Goal: Check status: Check status

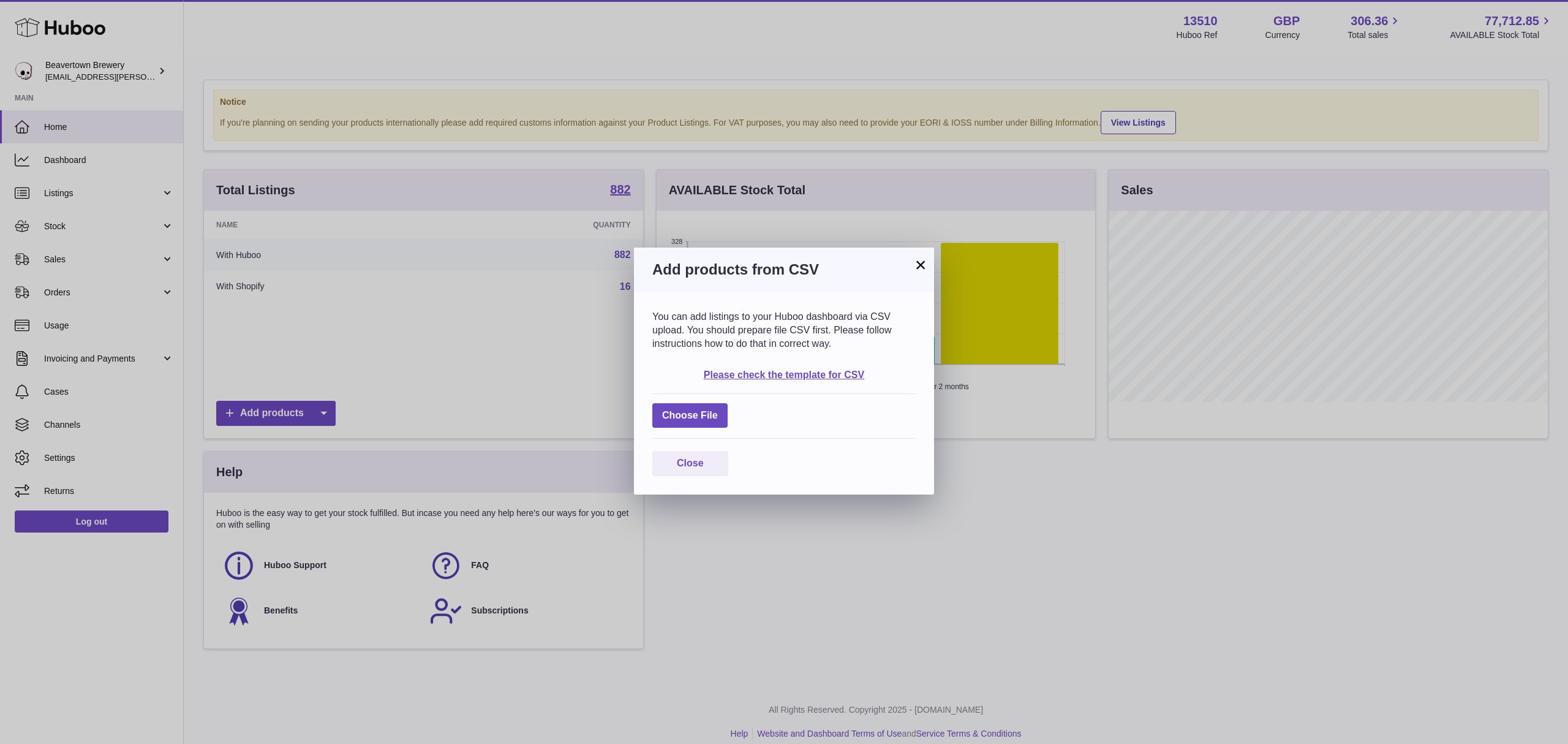
scroll to position [191, 438]
click at [917, 257] on button "×" at bounding box center [921, 265] width 15 height 15
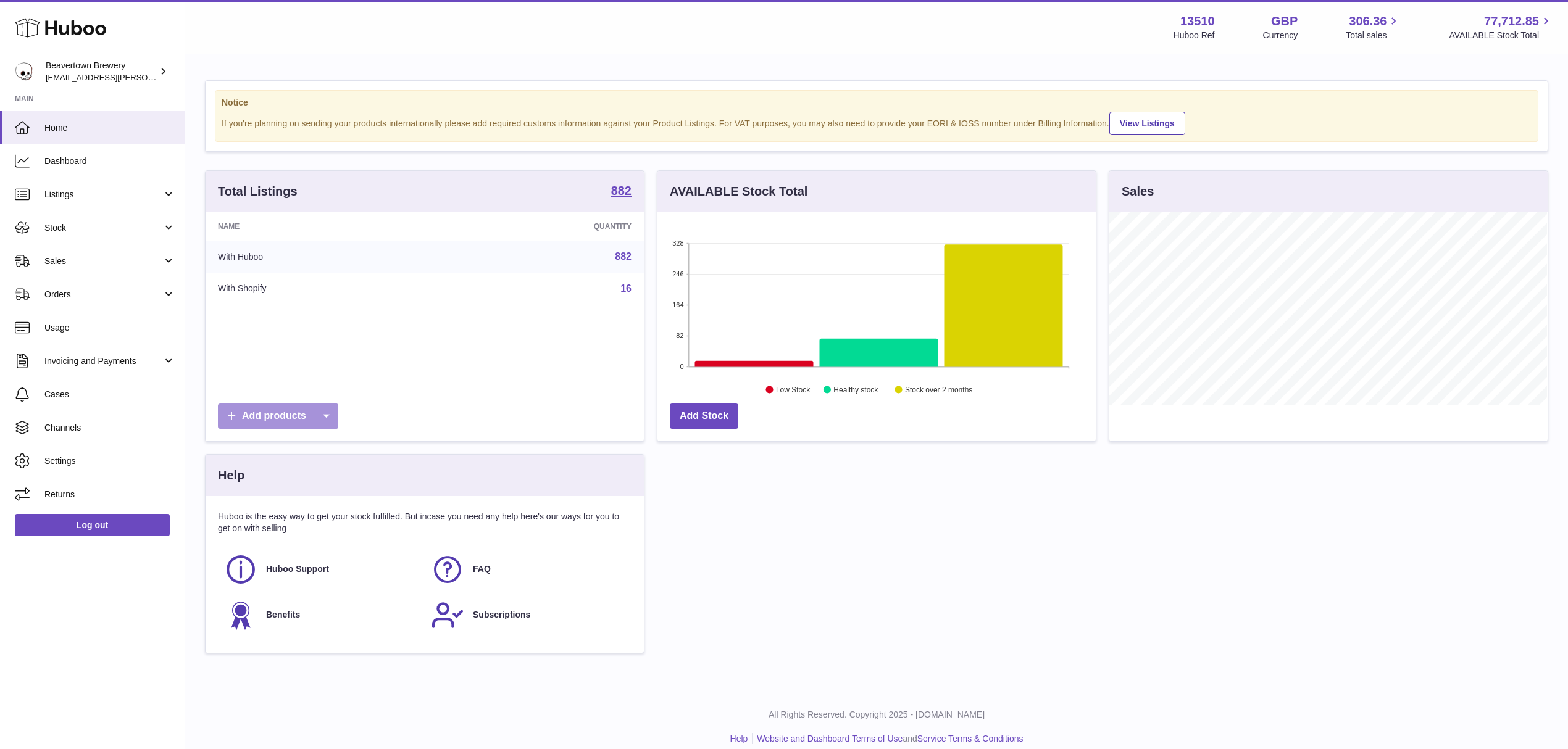
click at [338, 413] on icon at bounding box center [326, 416] width 24 height 25
click at [352, 499] on link "CSV file" at bounding box center [350, 501] width 94 height 26
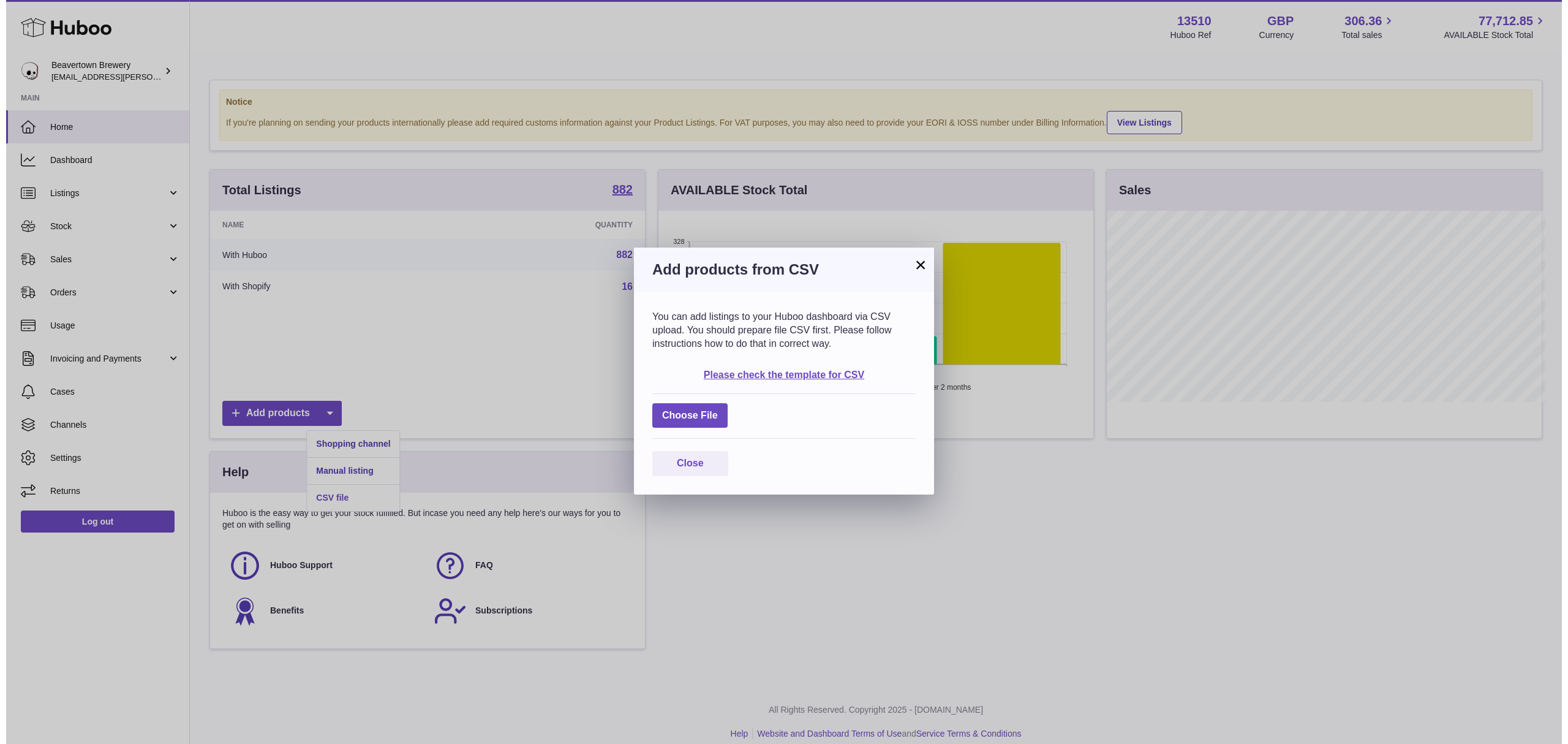
scroll to position [191, 438]
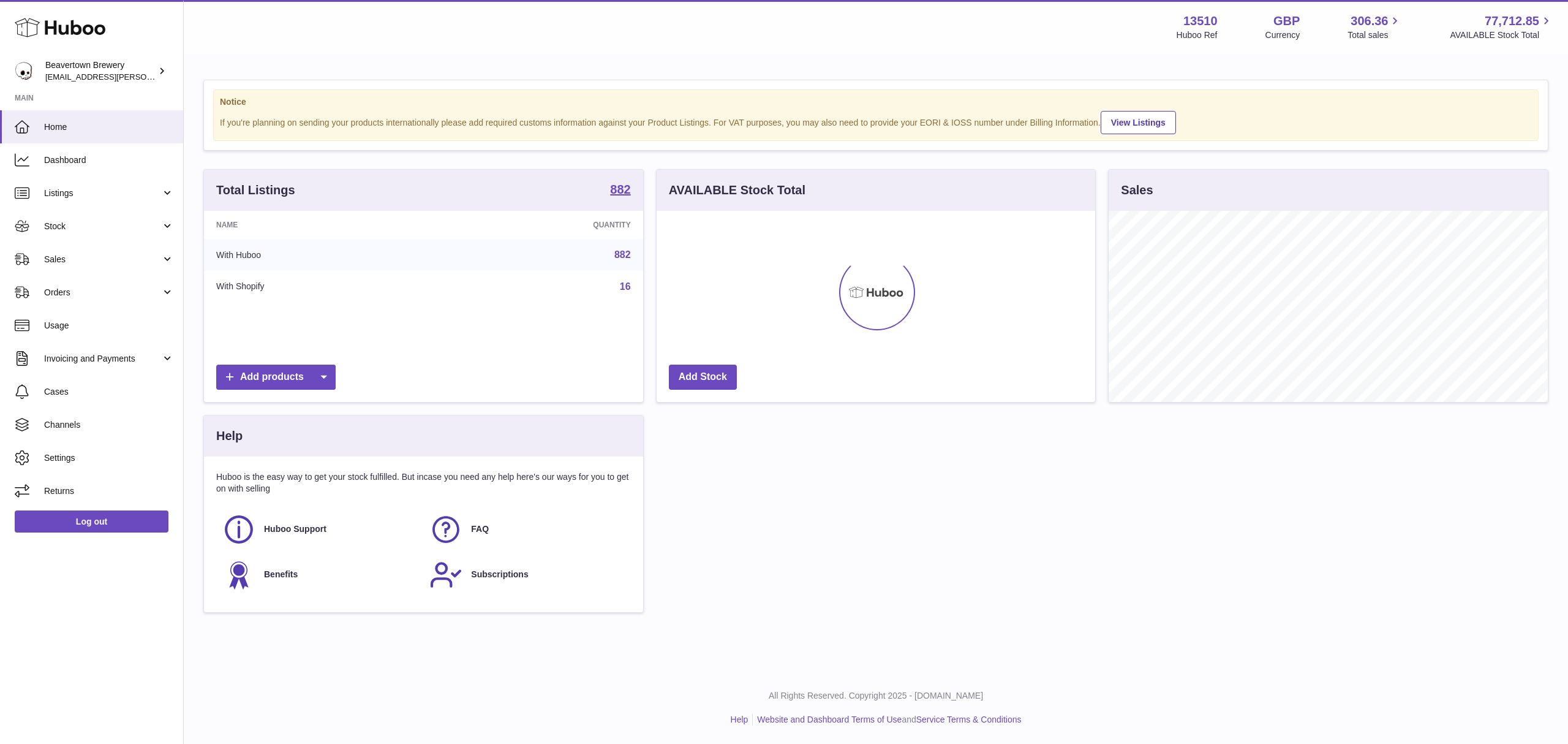
scroll to position [191, 438]
click at [65, 255] on span "Sales" at bounding box center [103, 259] width 117 height 12
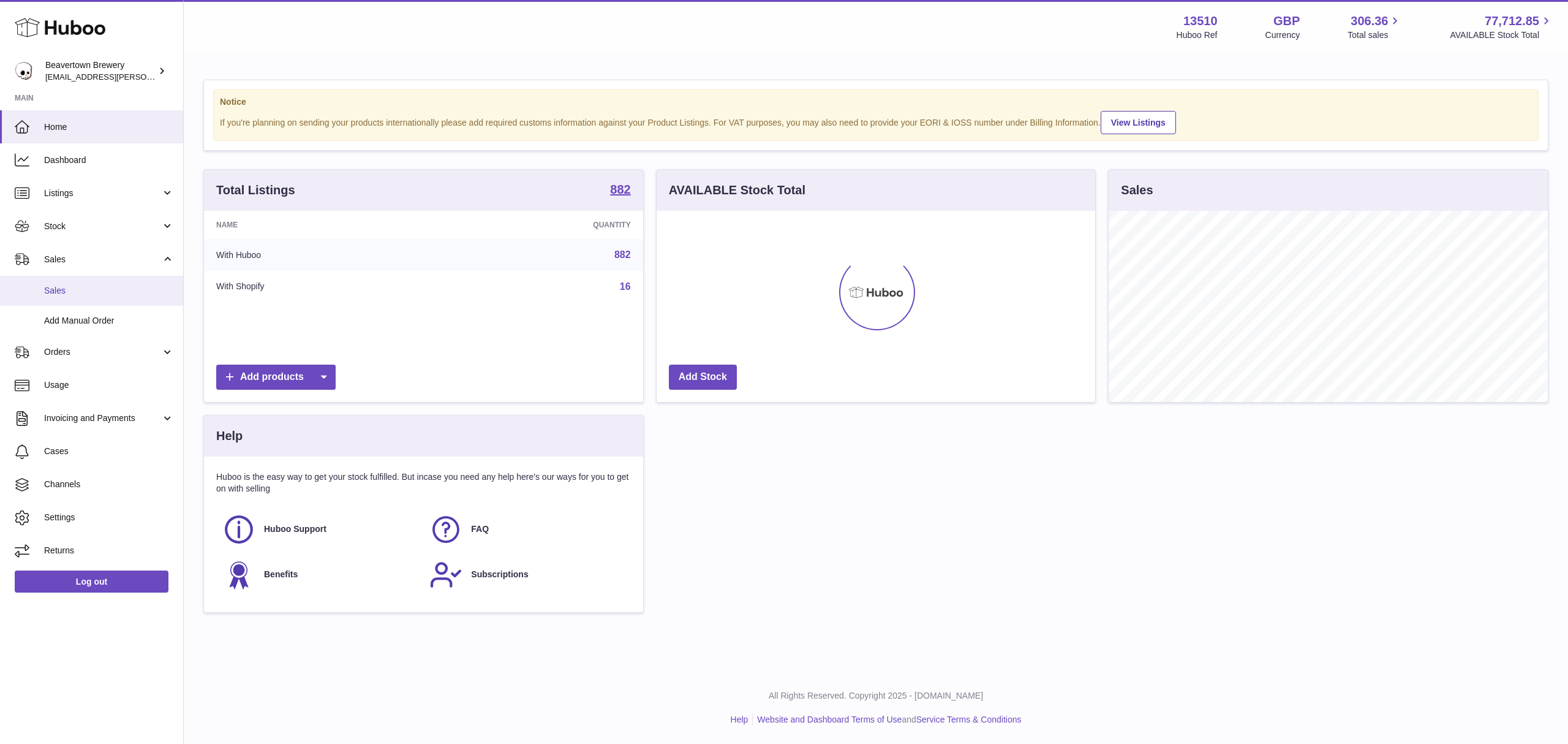
click at [68, 289] on span "Sales" at bounding box center [109, 290] width 130 height 12
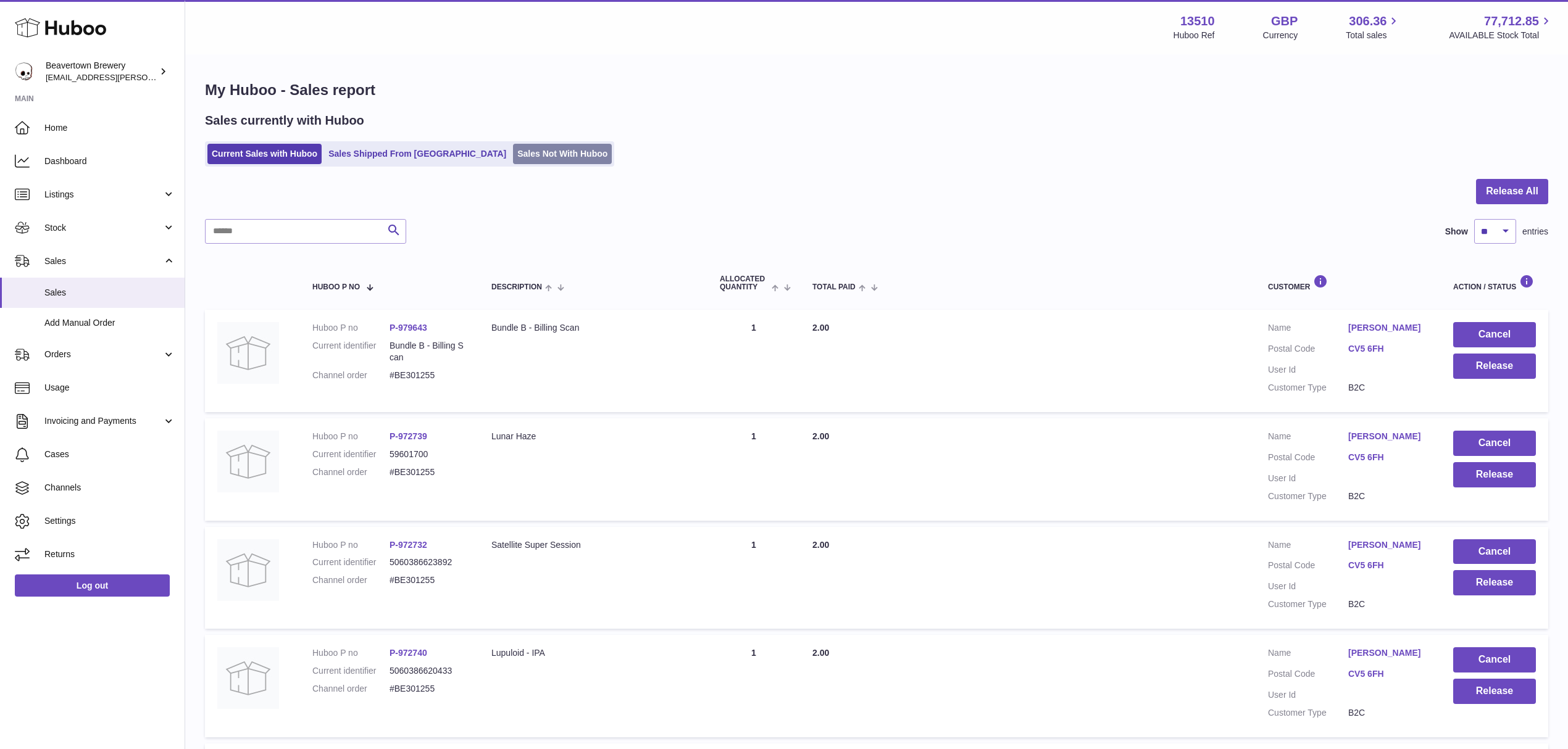
click at [513, 153] on link "Sales Not With Huboo" at bounding box center [562, 154] width 99 height 20
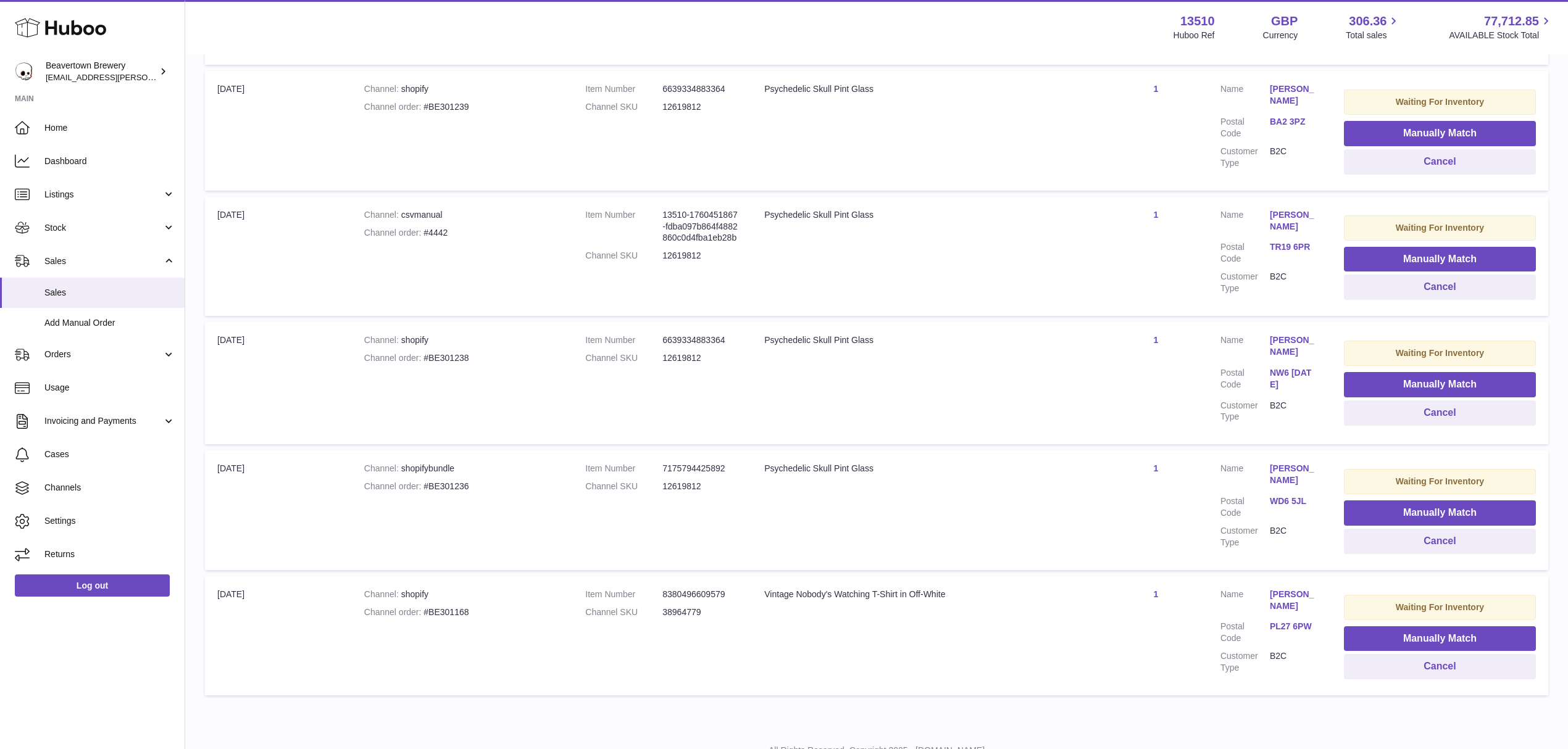
scroll to position [921, 0]
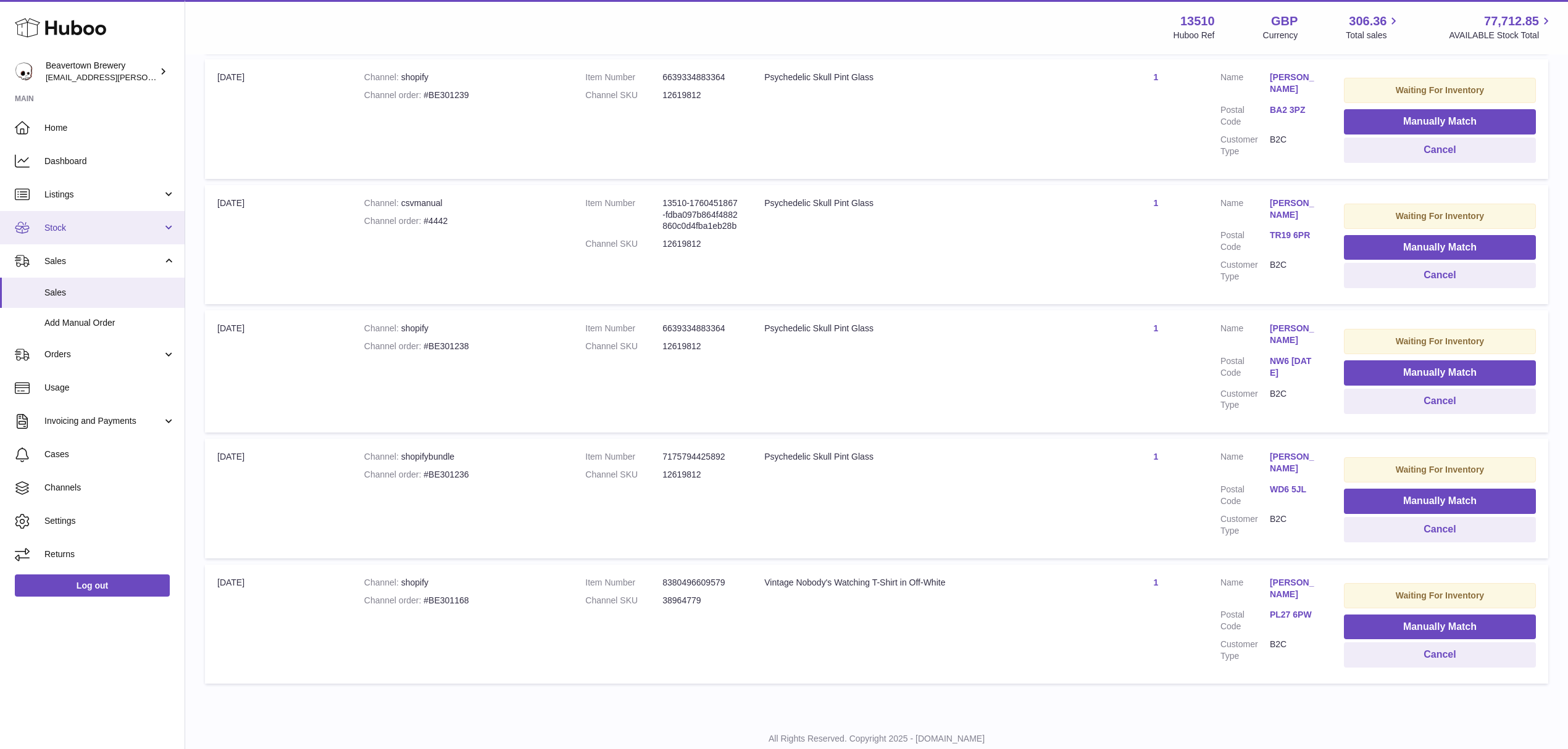
click at [68, 233] on link "Stock" at bounding box center [92, 227] width 185 height 33
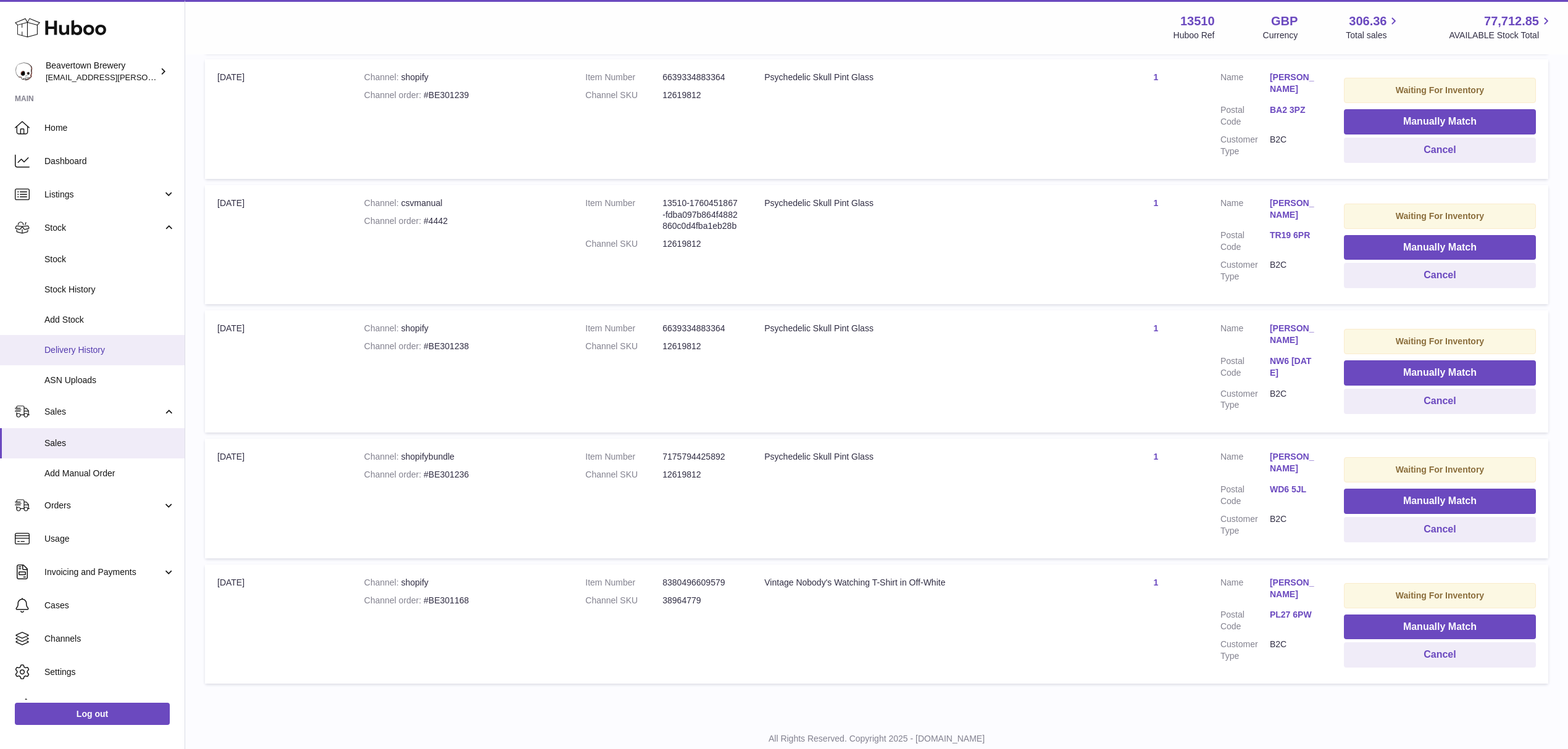
click at [78, 347] on span "Delivery History" at bounding box center [110, 350] width 131 height 12
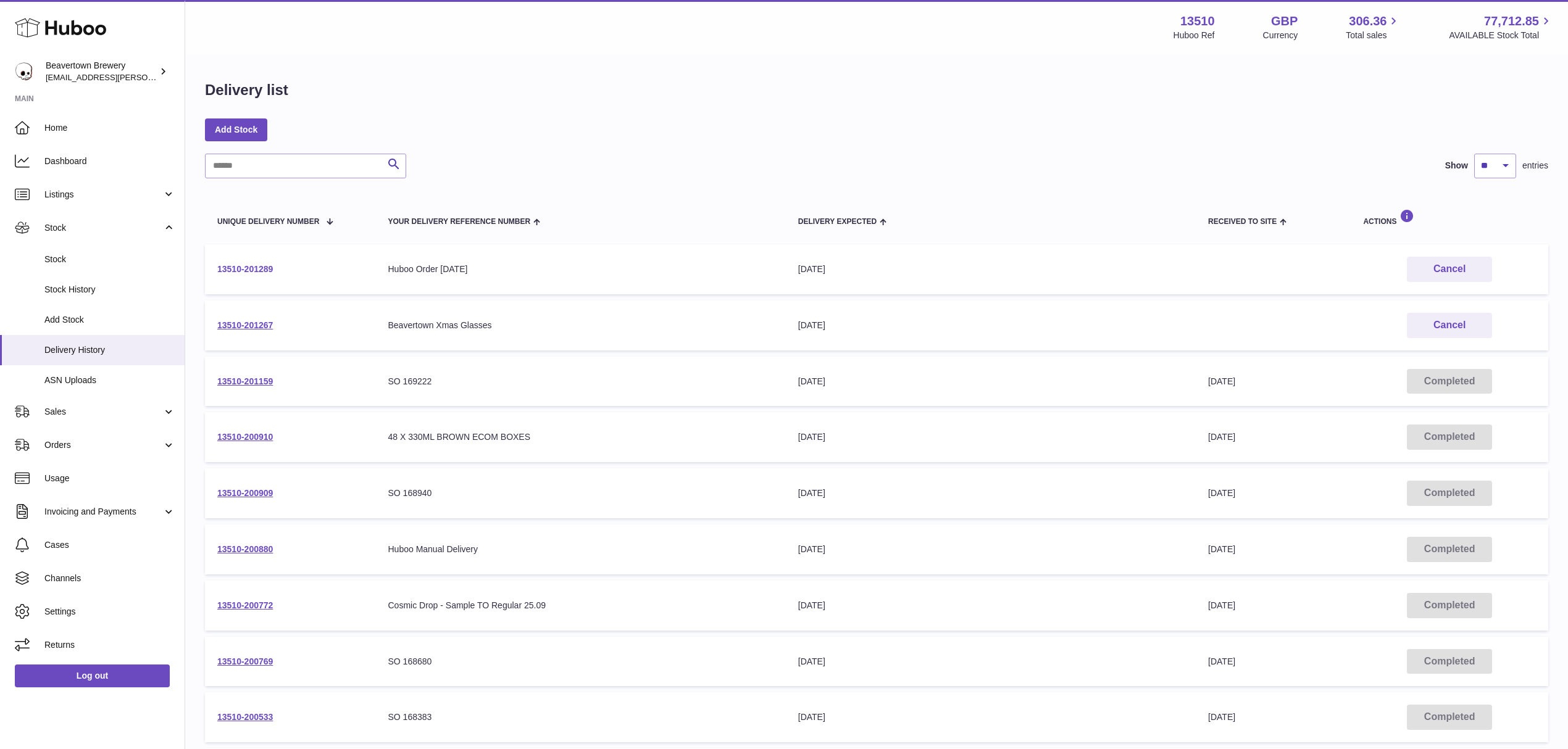
click at [250, 268] on link "13510-201289" at bounding box center [245, 269] width 56 height 10
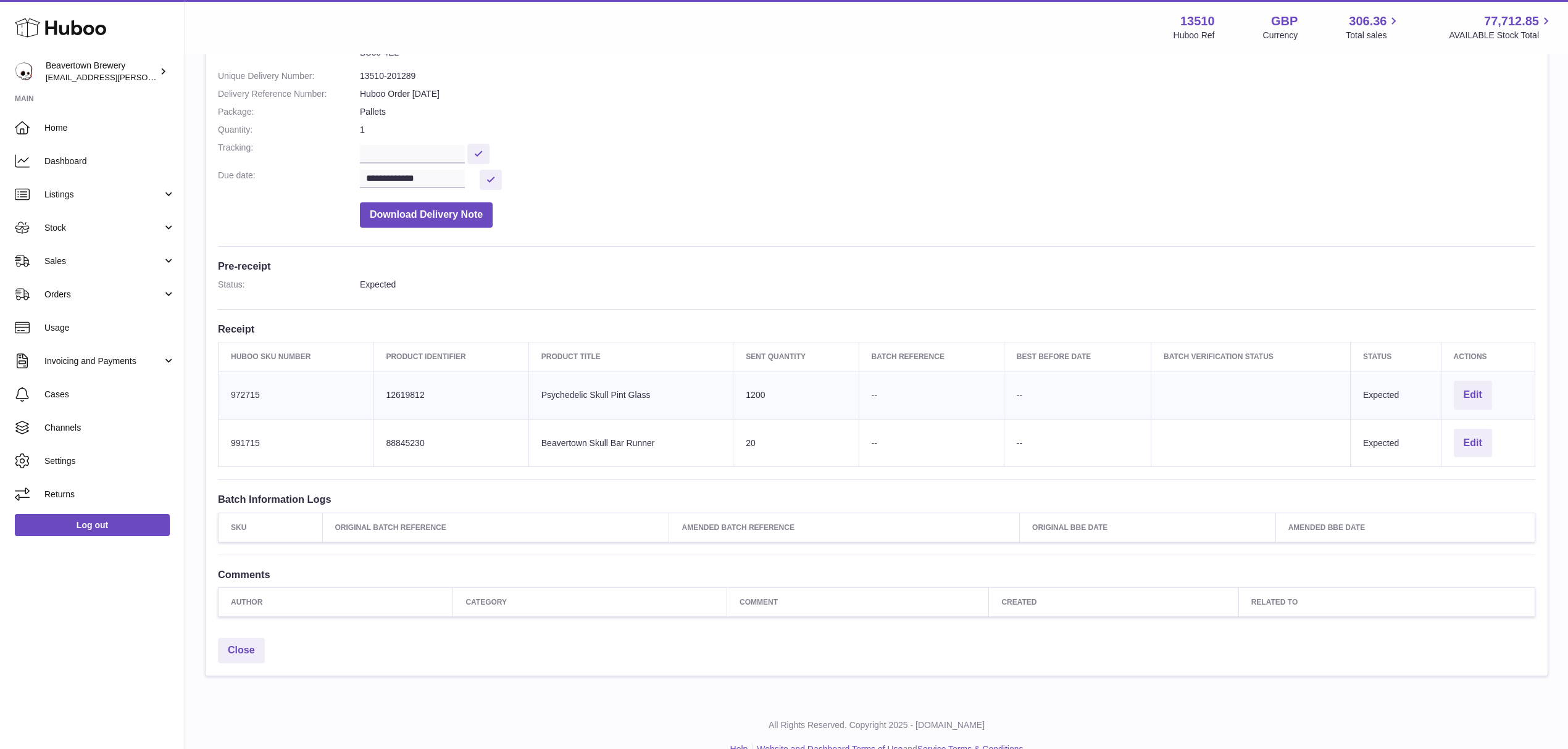
scroll to position [164, 0]
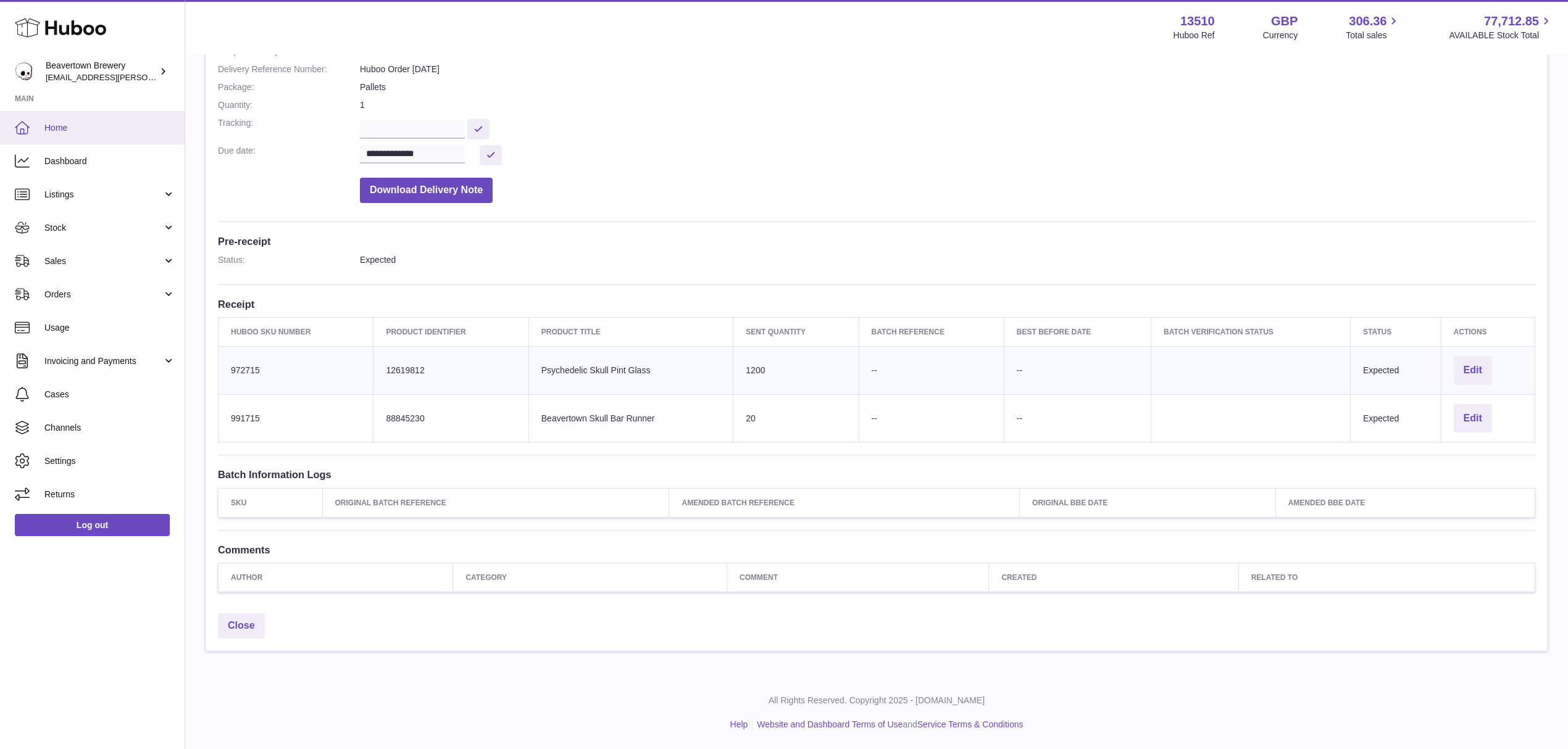
click at [88, 127] on span "Home" at bounding box center [110, 128] width 131 height 12
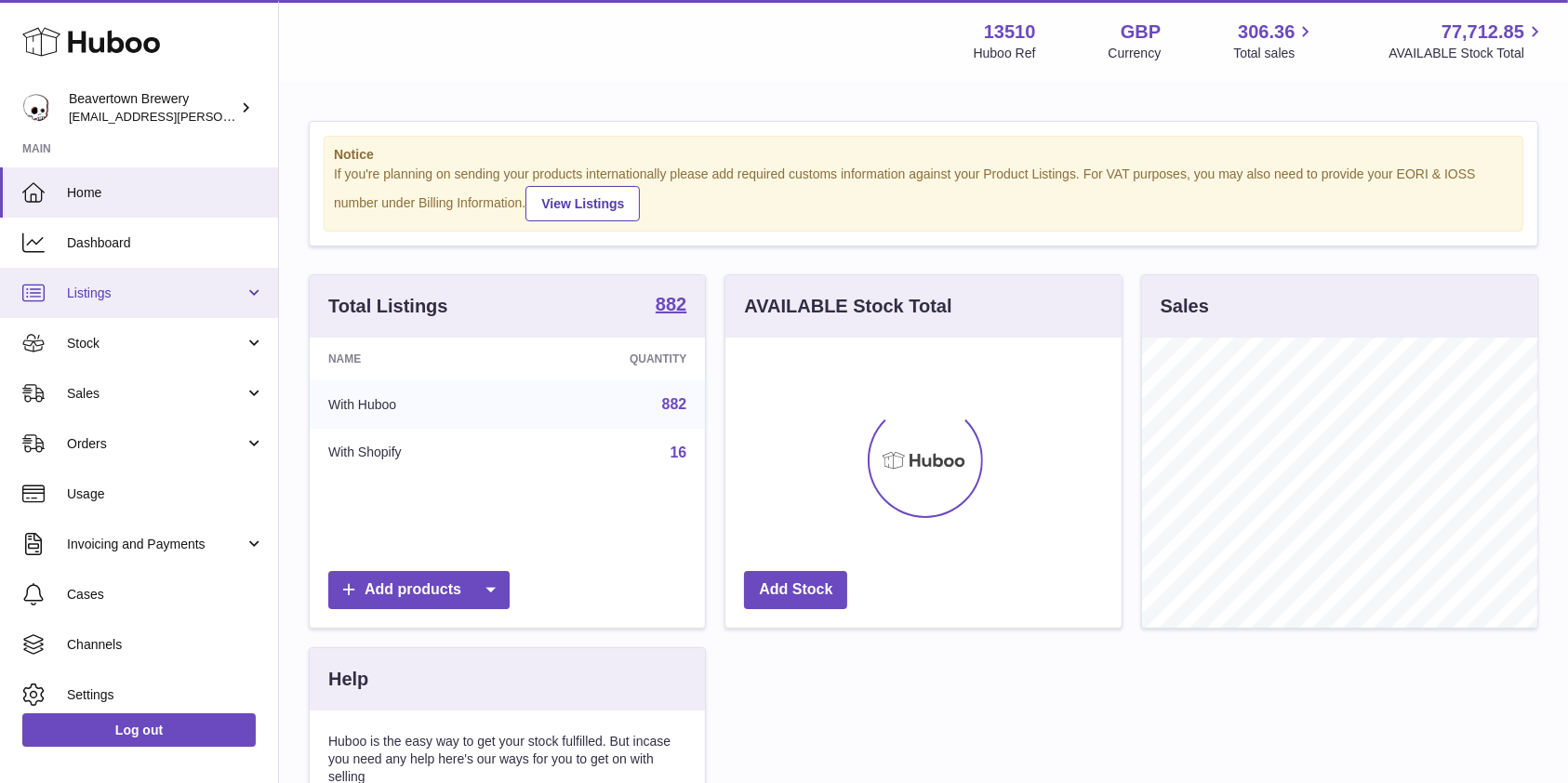
scroll to position [290, 395]
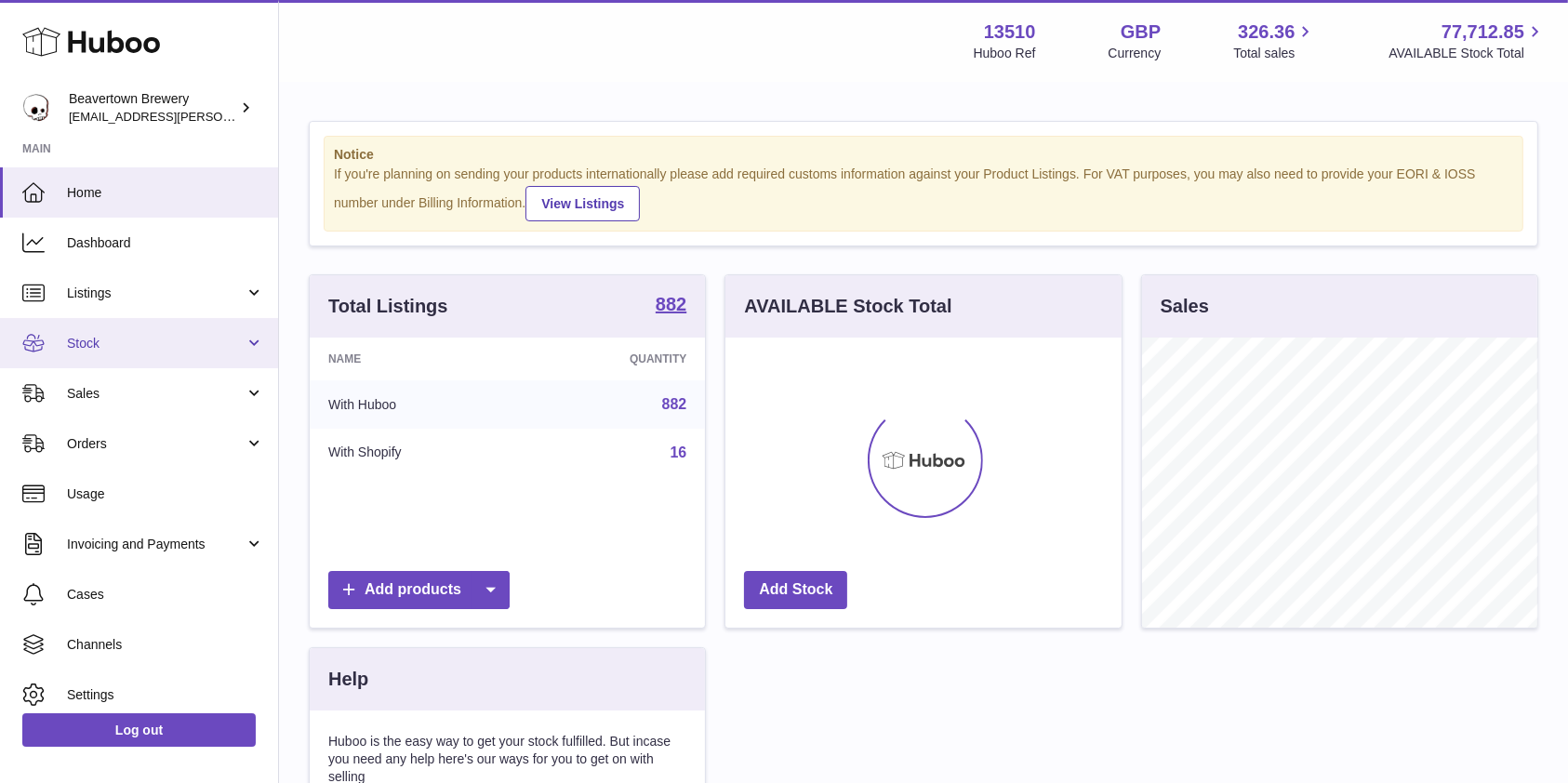
click at [129, 345] on span "Stock" at bounding box center [156, 343] width 178 height 18
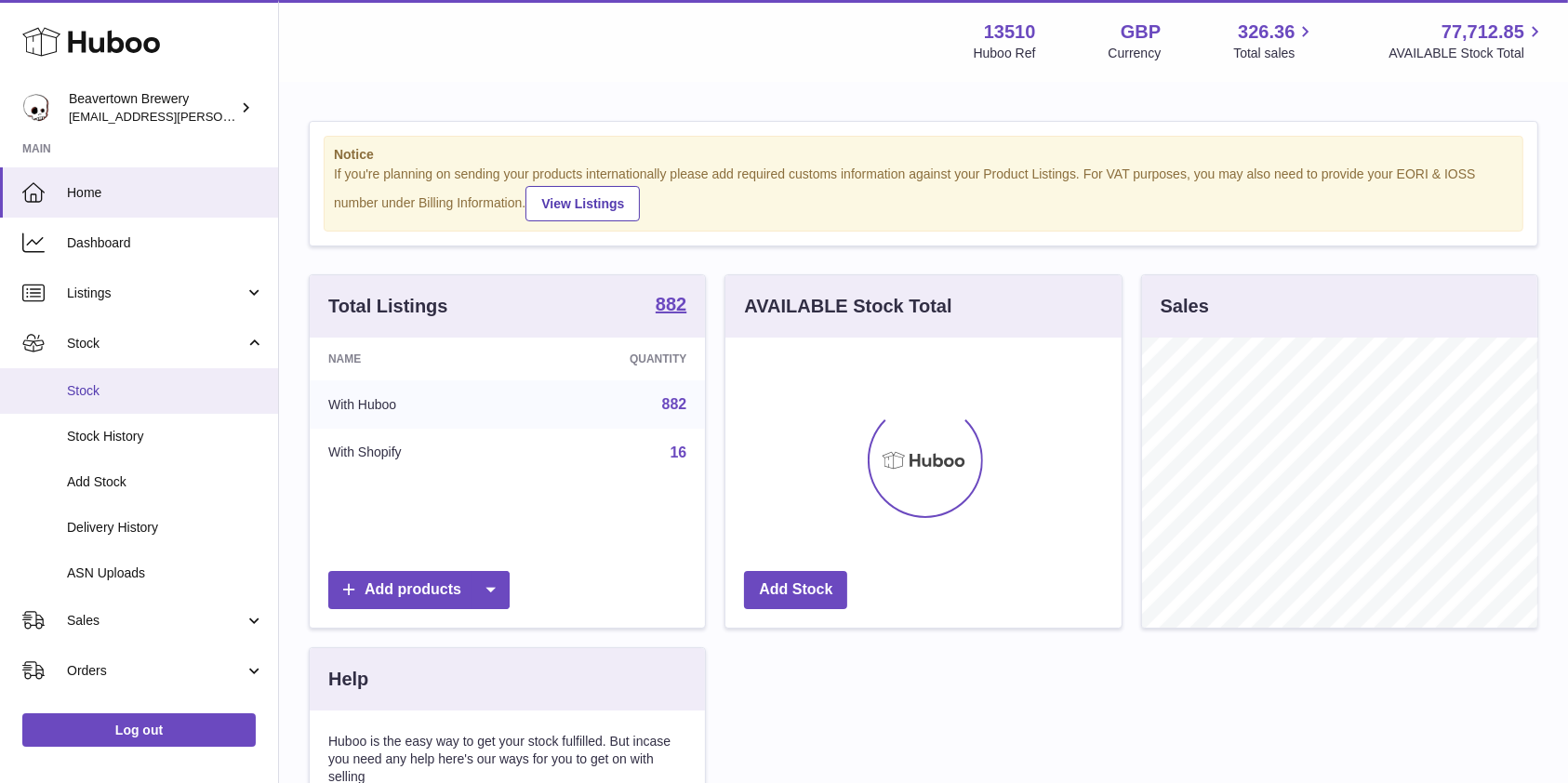
click at [118, 377] on link "Stock" at bounding box center [139, 392] width 278 height 45
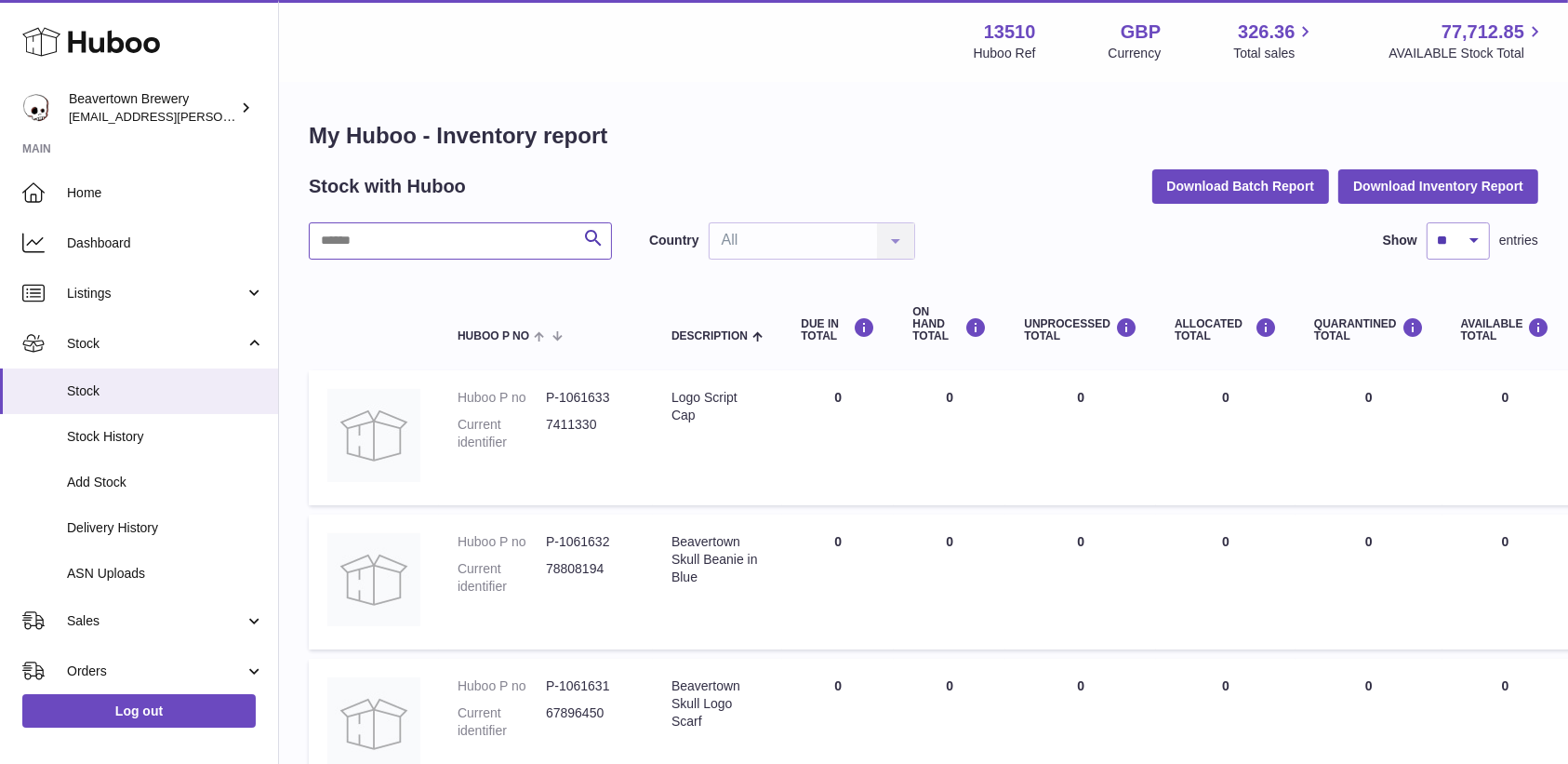
click at [358, 233] on input "text" at bounding box center [461, 240] width 304 height 37
type input "*"
click at [104, 510] on link "Delivery History" at bounding box center [139, 528] width 278 height 45
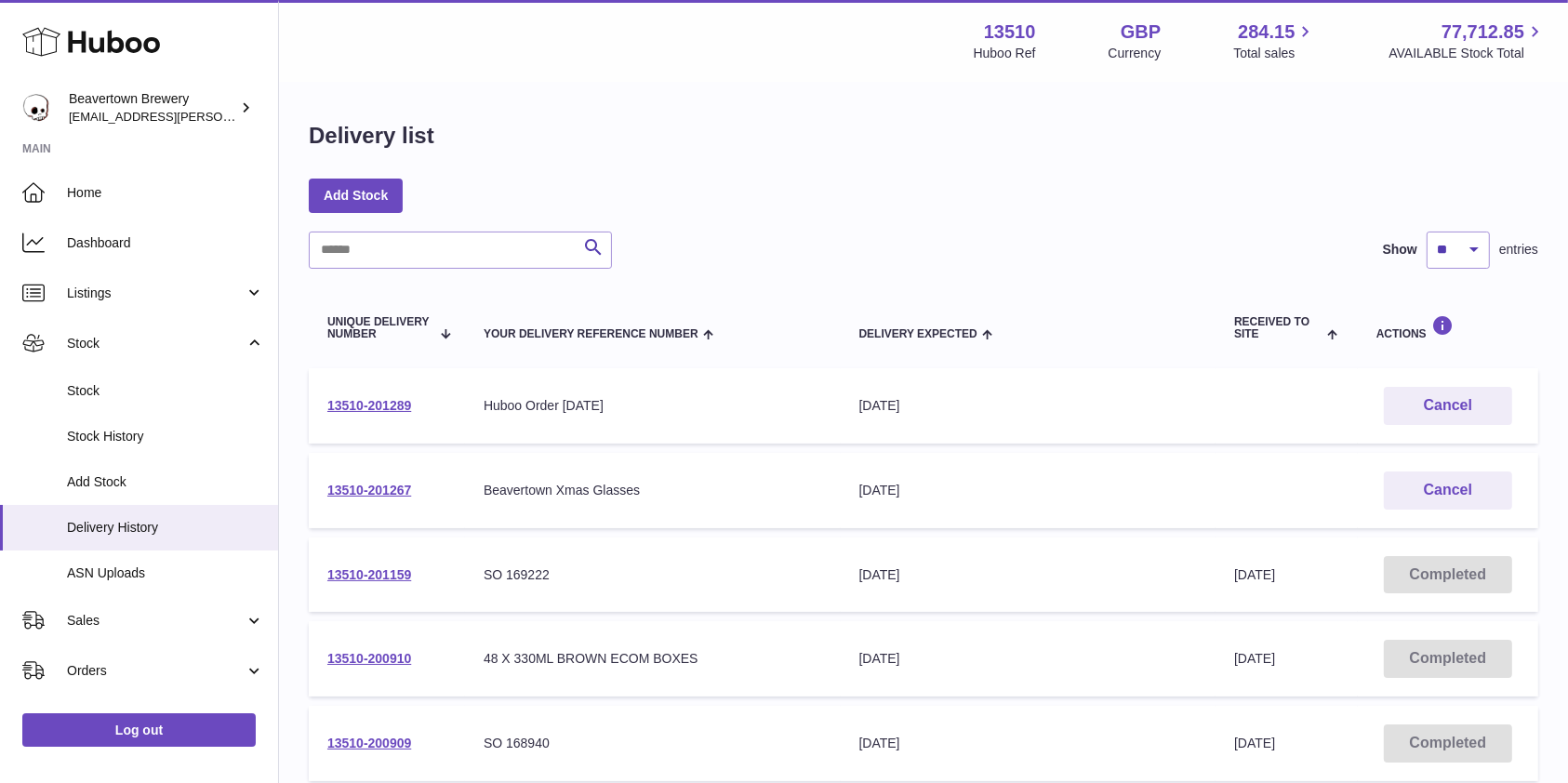
click at [332, 383] on td "13510-201289" at bounding box center [387, 407] width 156 height 76
click at [332, 385] on td "13510-201289" at bounding box center [387, 407] width 156 height 76
click at [356, 427] on td "13510-201289" at bounding box center [387, 407] width 156 height 76
click at [379, 398] on link "13510-201289" at bounding box center [369, 406] width 84 height 15
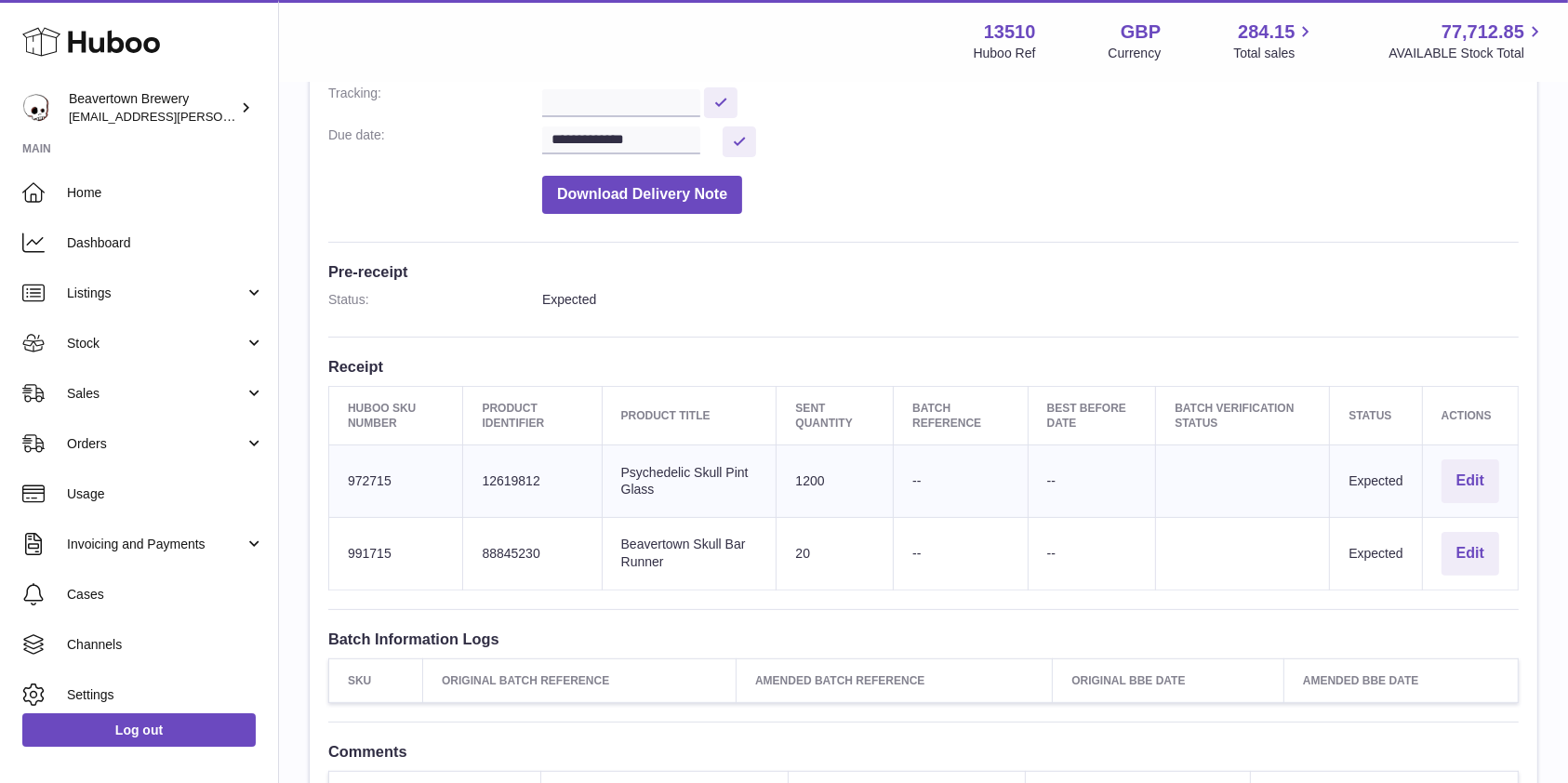
scroll to position [600, 0]
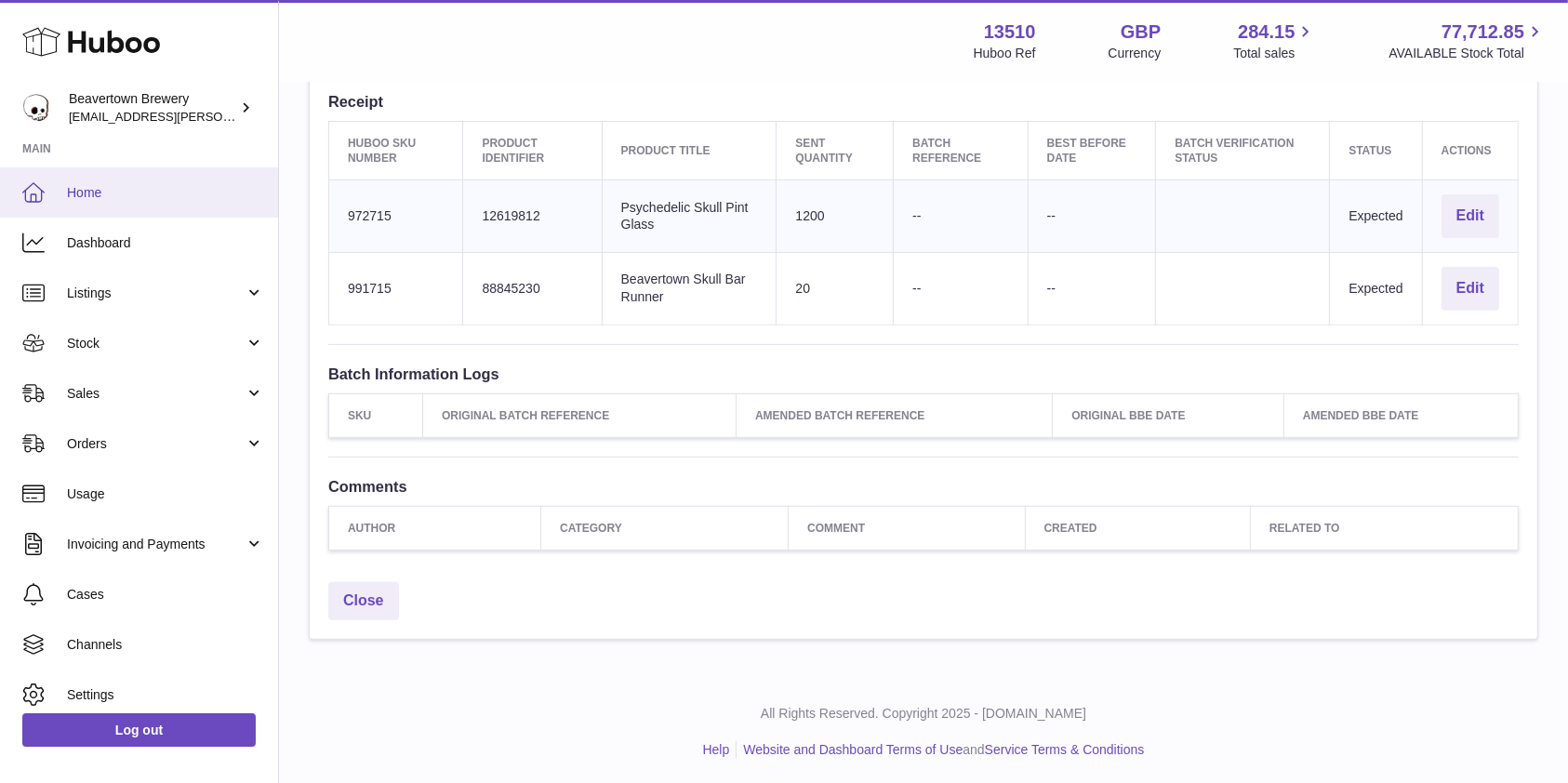
click at [104, 204] on link "Home" at bounding box center [139, 192] width 278 height 50
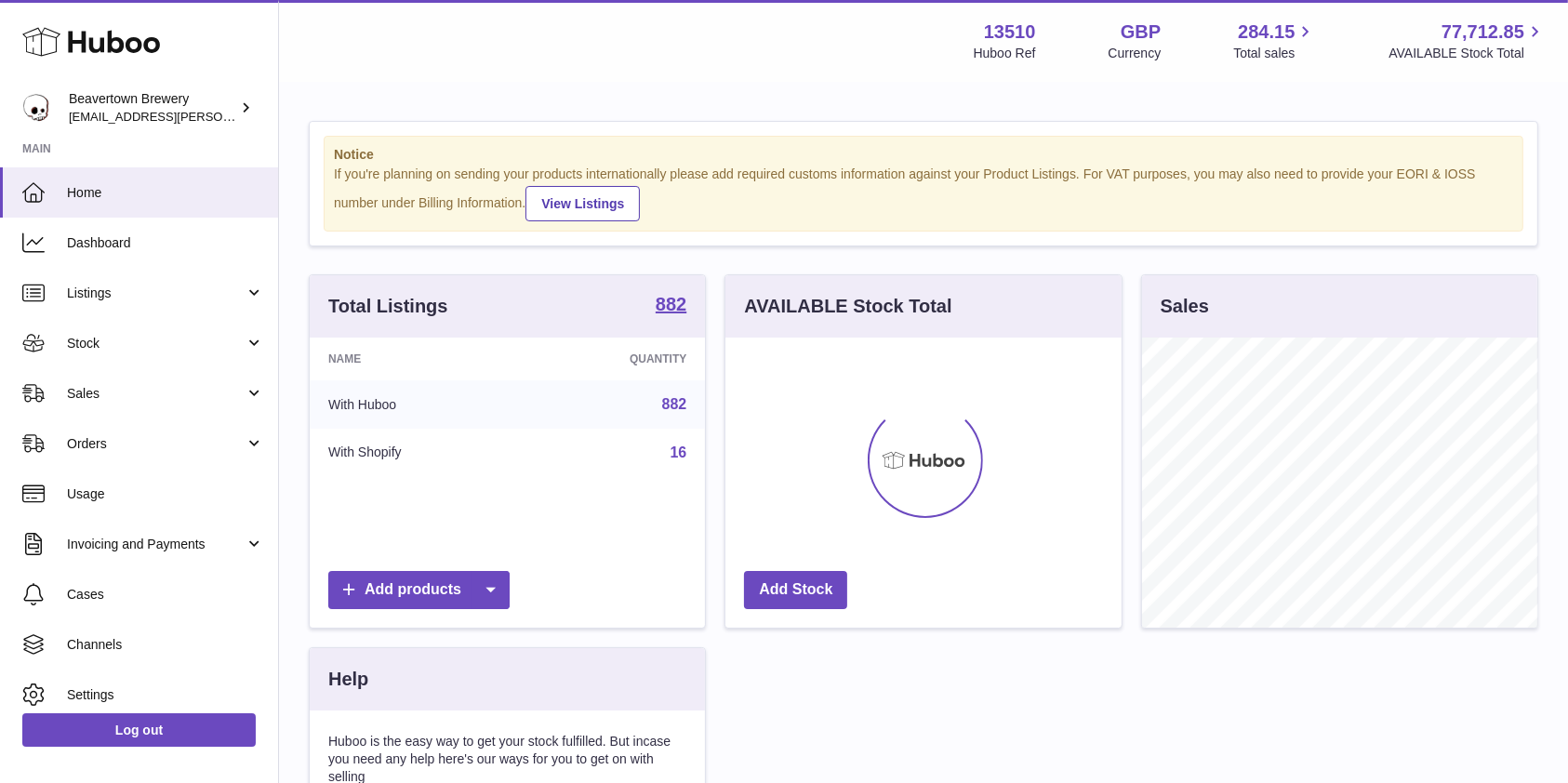
scroll to position [290, 395]
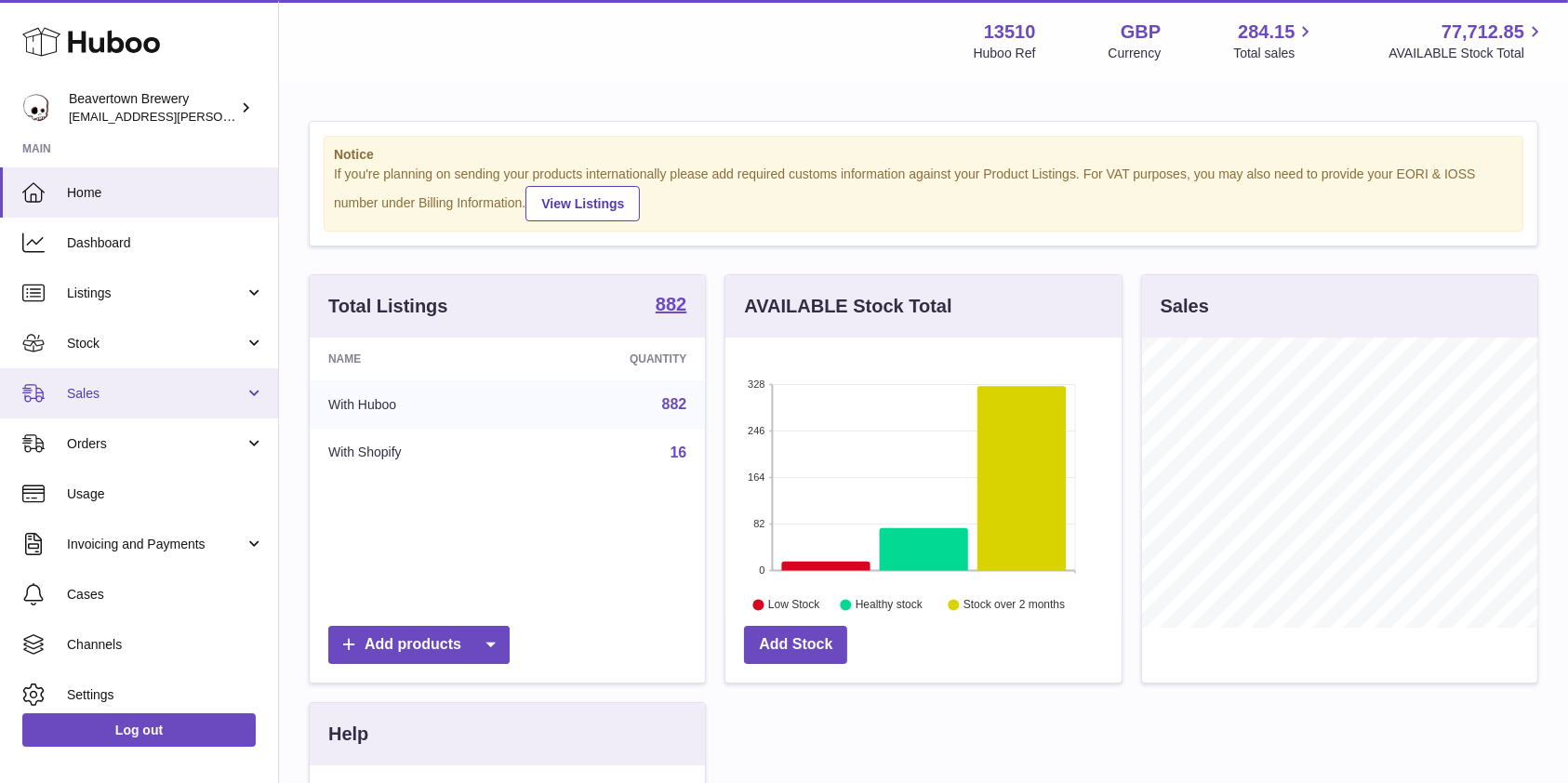
click at [133, 393] on span "Sales" at bounding box center [156, 393] width 178 height 18
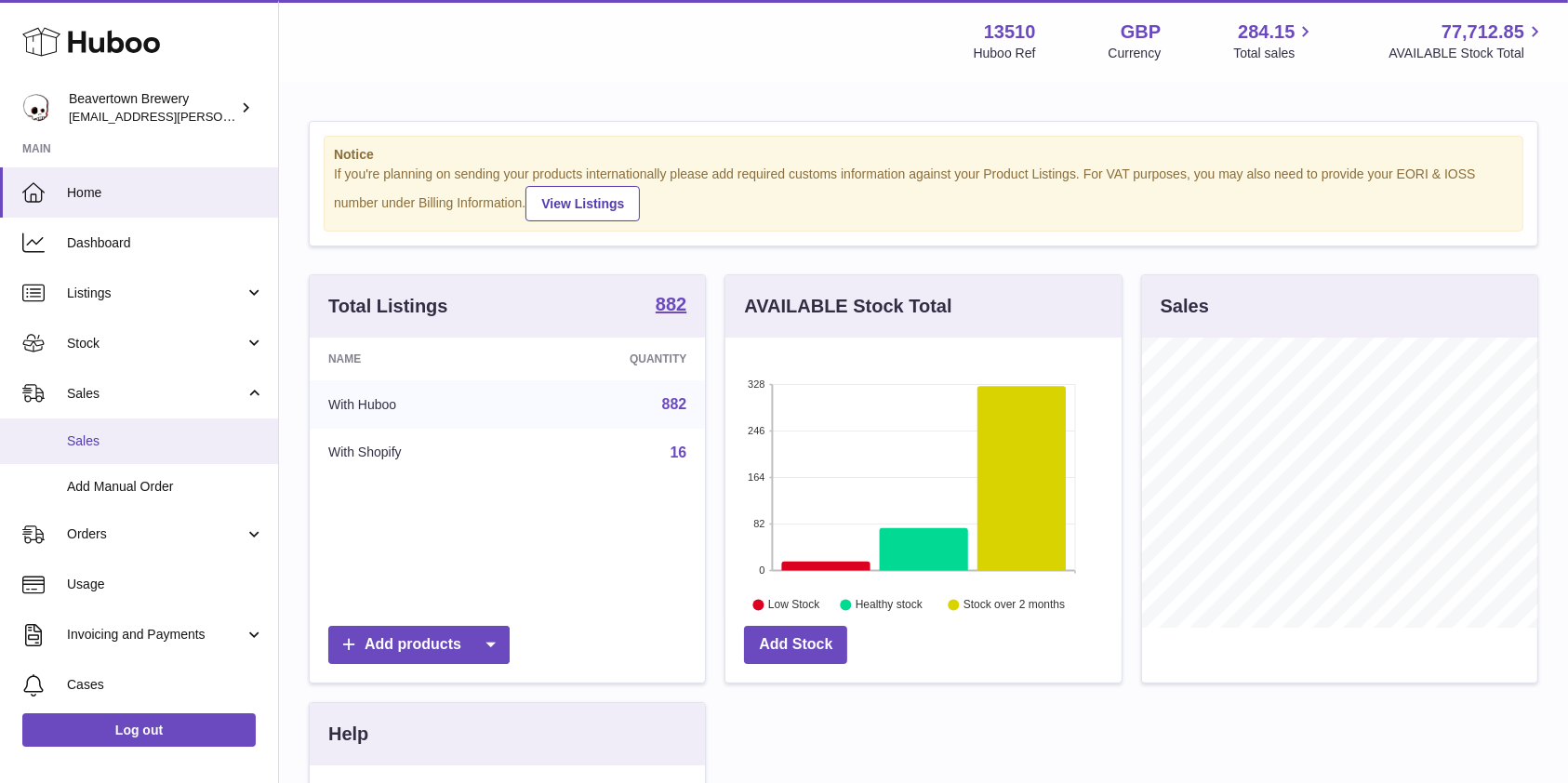
click at [106, 437] on span "Sales" at bounding box center [166, 441] width 198 height 18
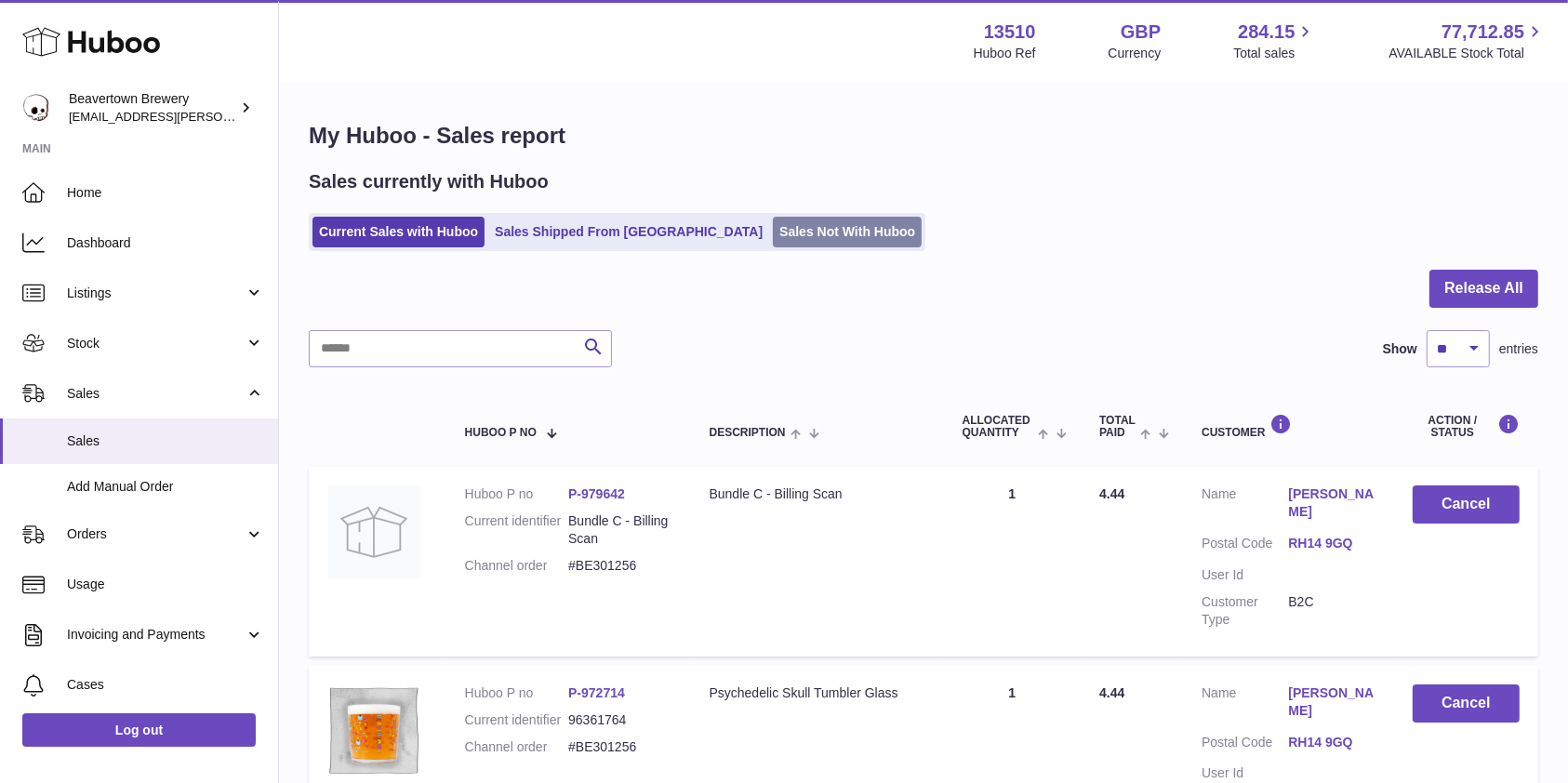
click at [773, 227] on link "Sales Not With Huboo" at bounding box center [846, 232] width 148 height 30
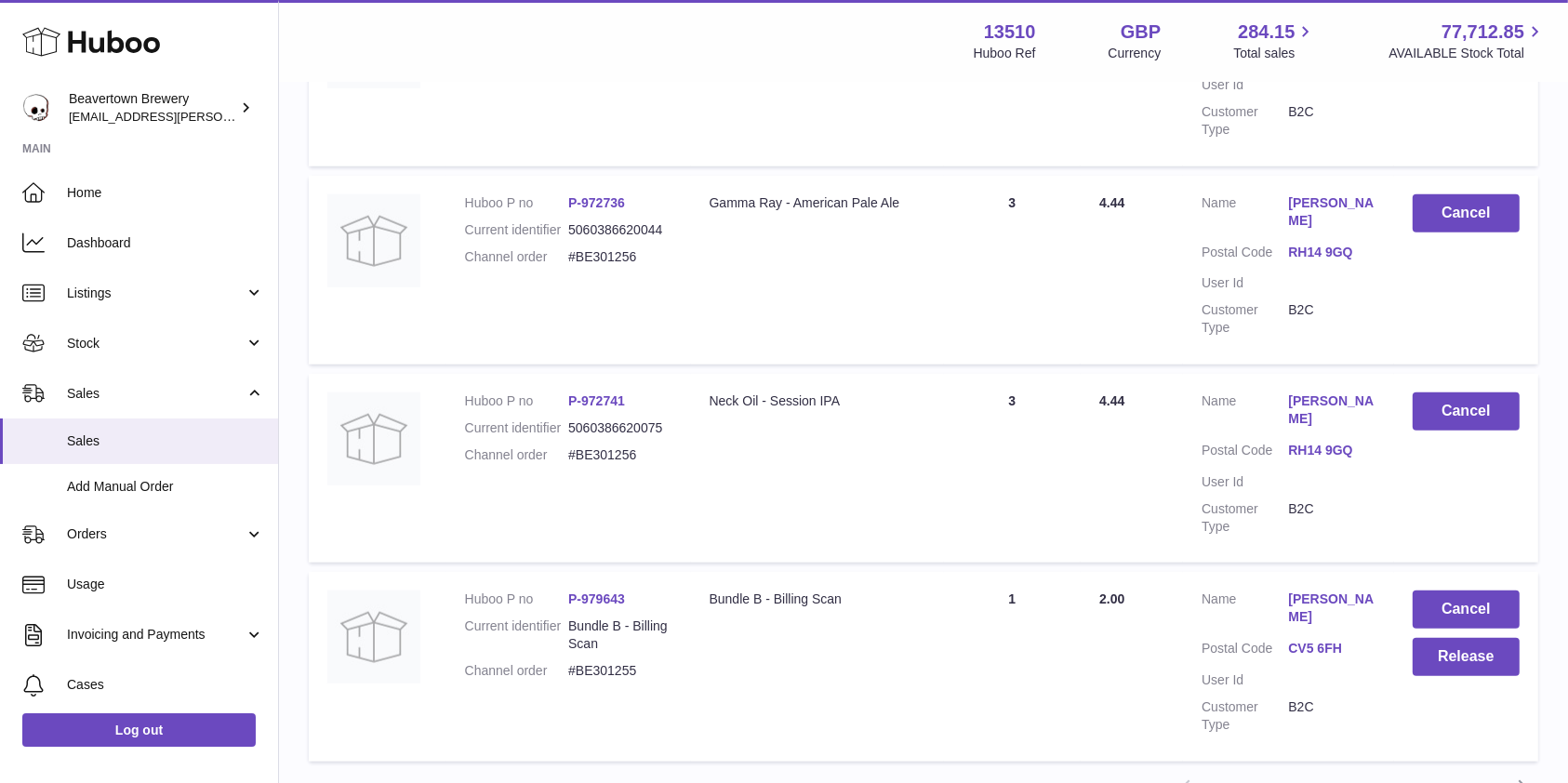
scroll to position [1843, 0]
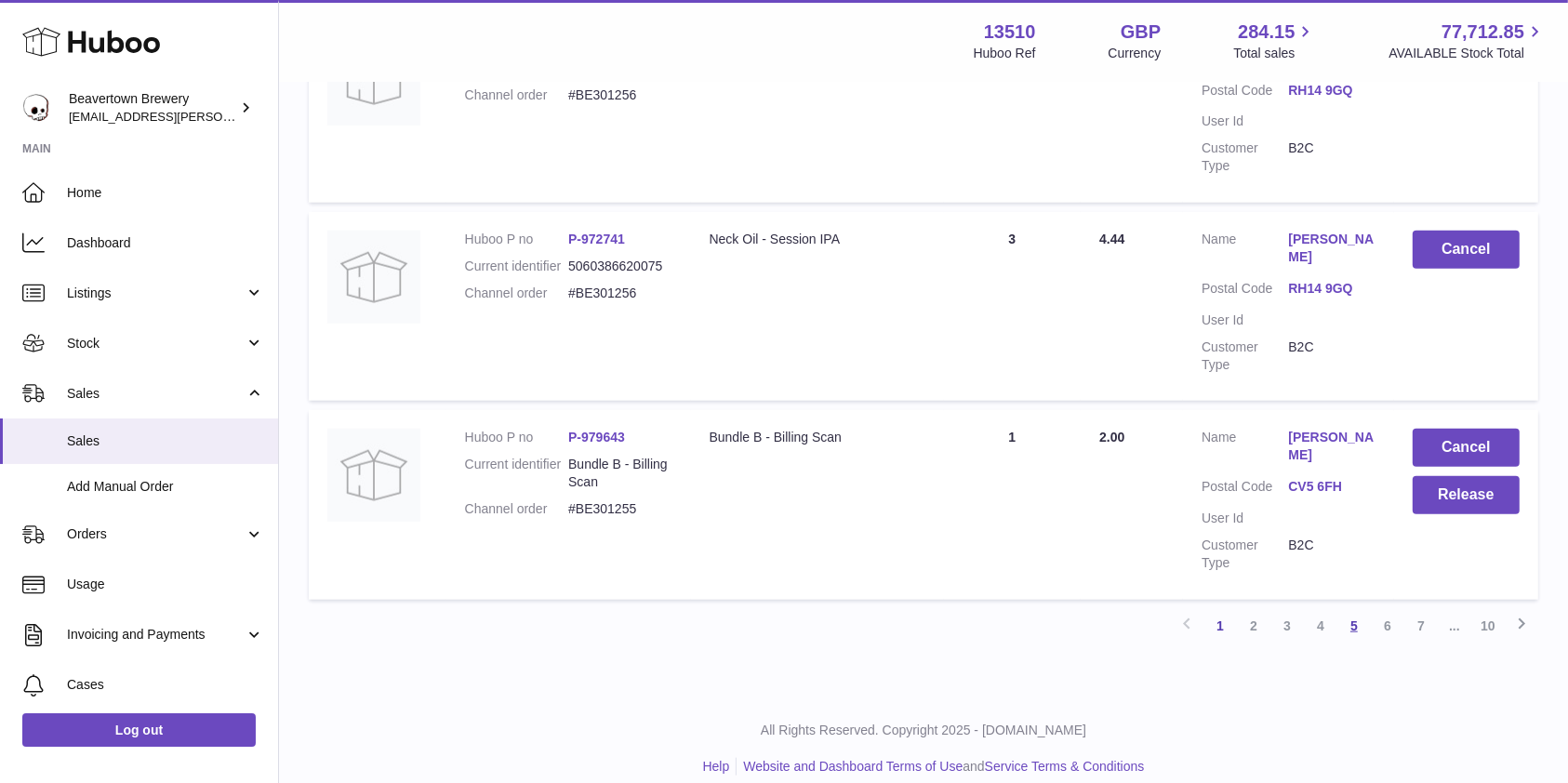
click at [1369, 617] on link "5" at bounding box center [1353, 625] width 33 height 33
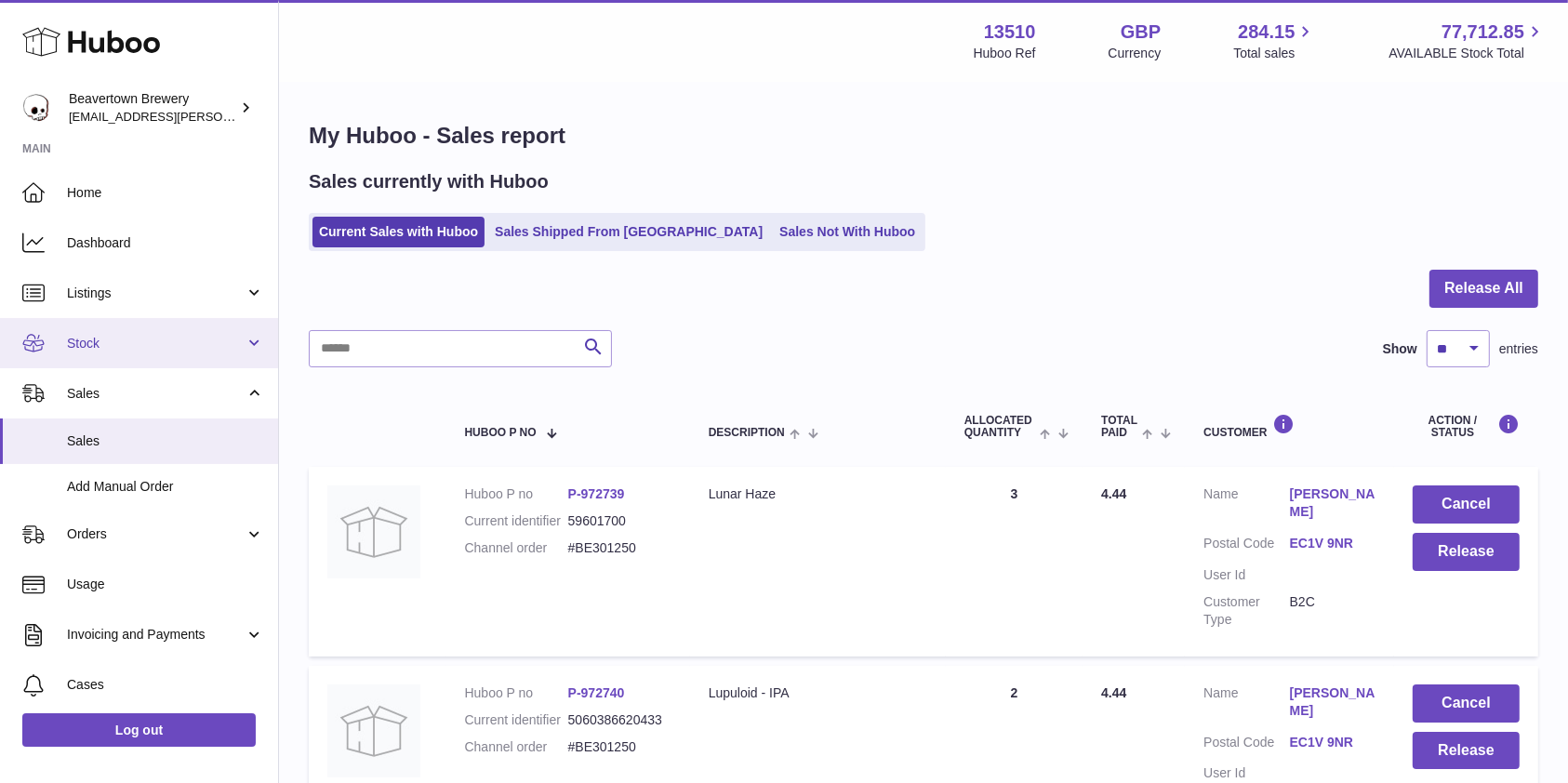
click at [117, 328] on link "Stock" at bounding box center [139, 342] width 278 height 50
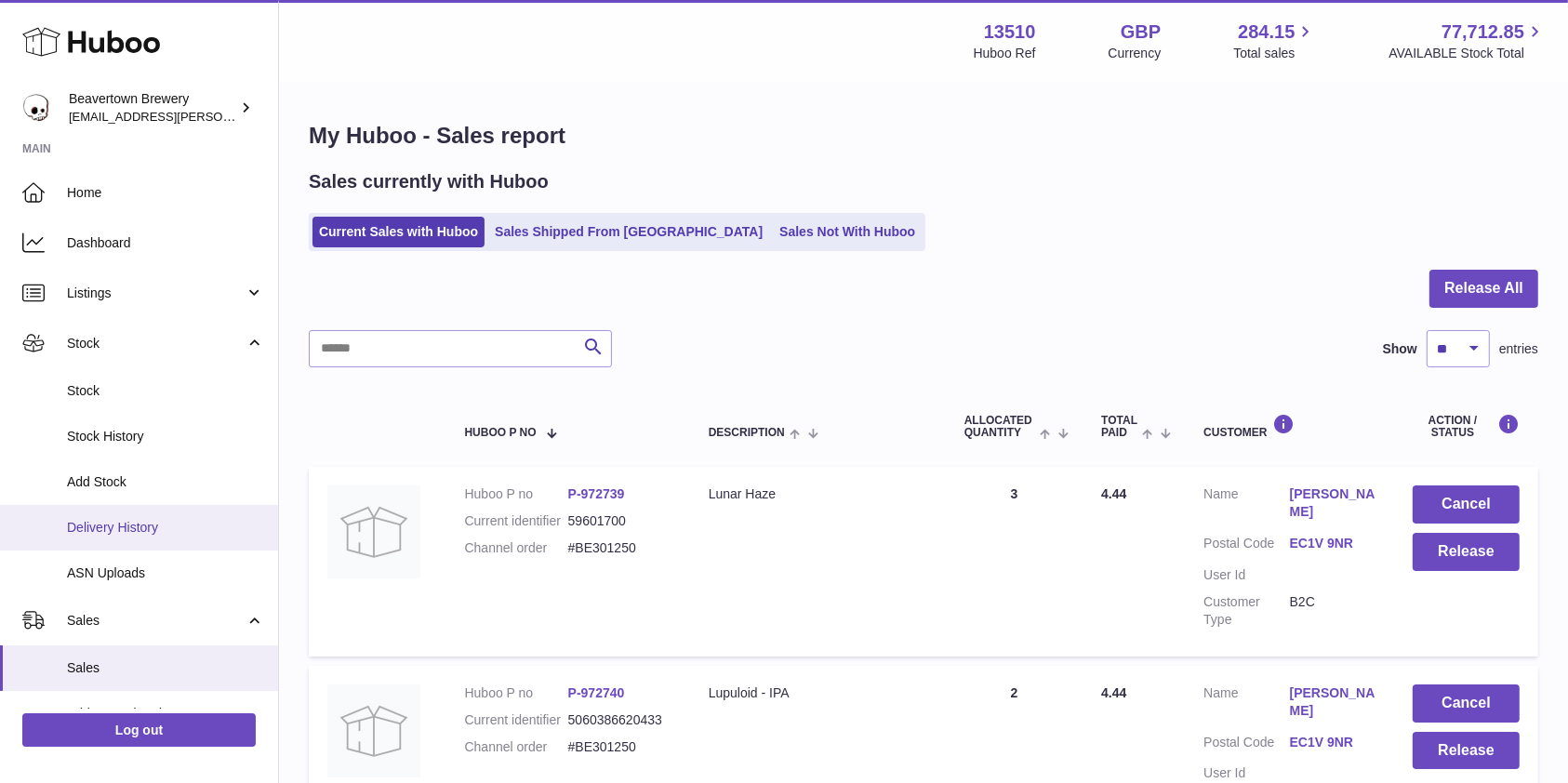
click at [130, 510] on link "Delivery History" at bounding box center [139, 528] width 278 height 45
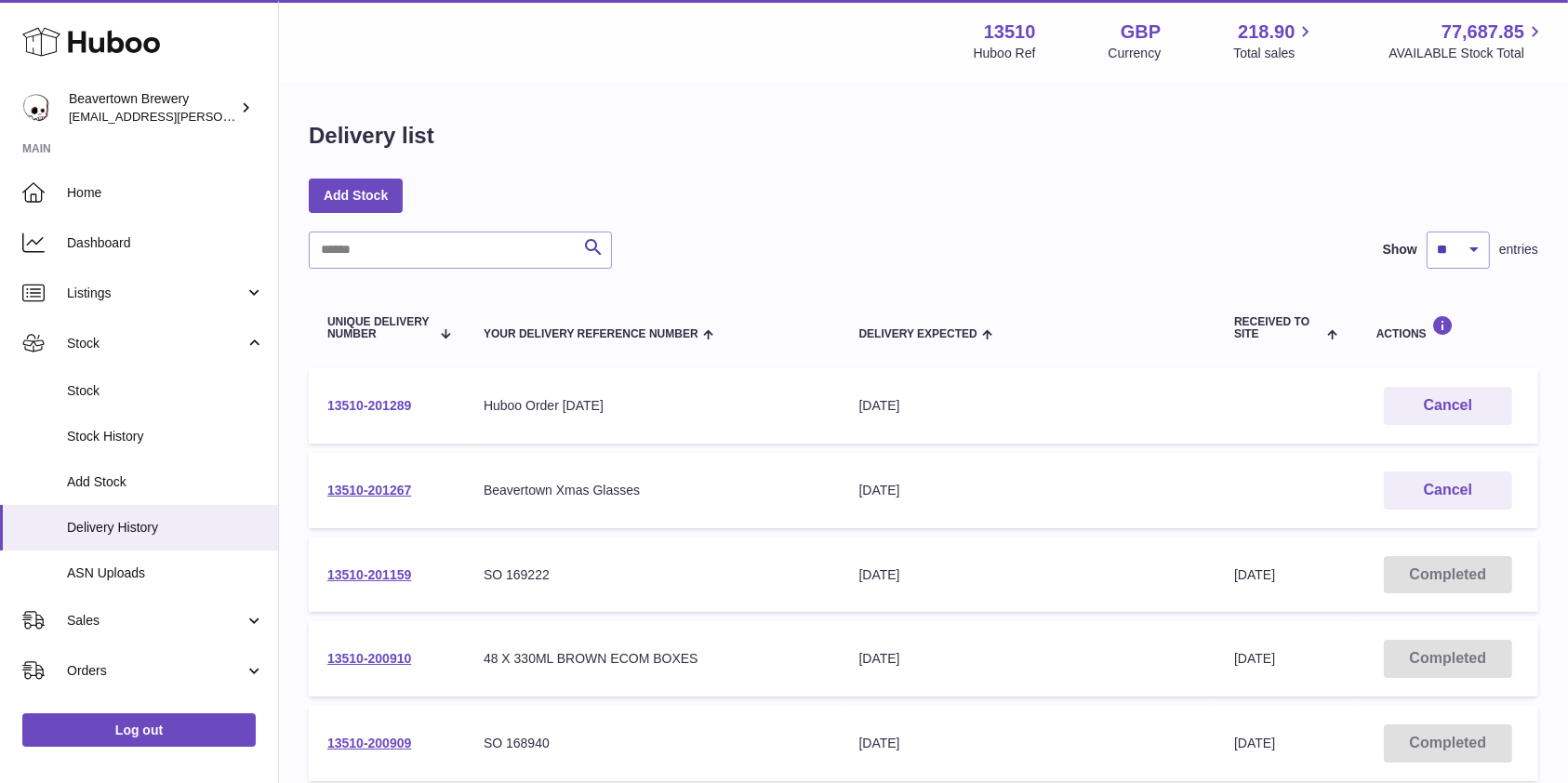
click at [389, 399] on link "13510-201289" at bounding box center [369, 406] width 84 height 15
click at [350, 482] on link "13510-201267" at bounding box center [369, 490] width 84 height 15
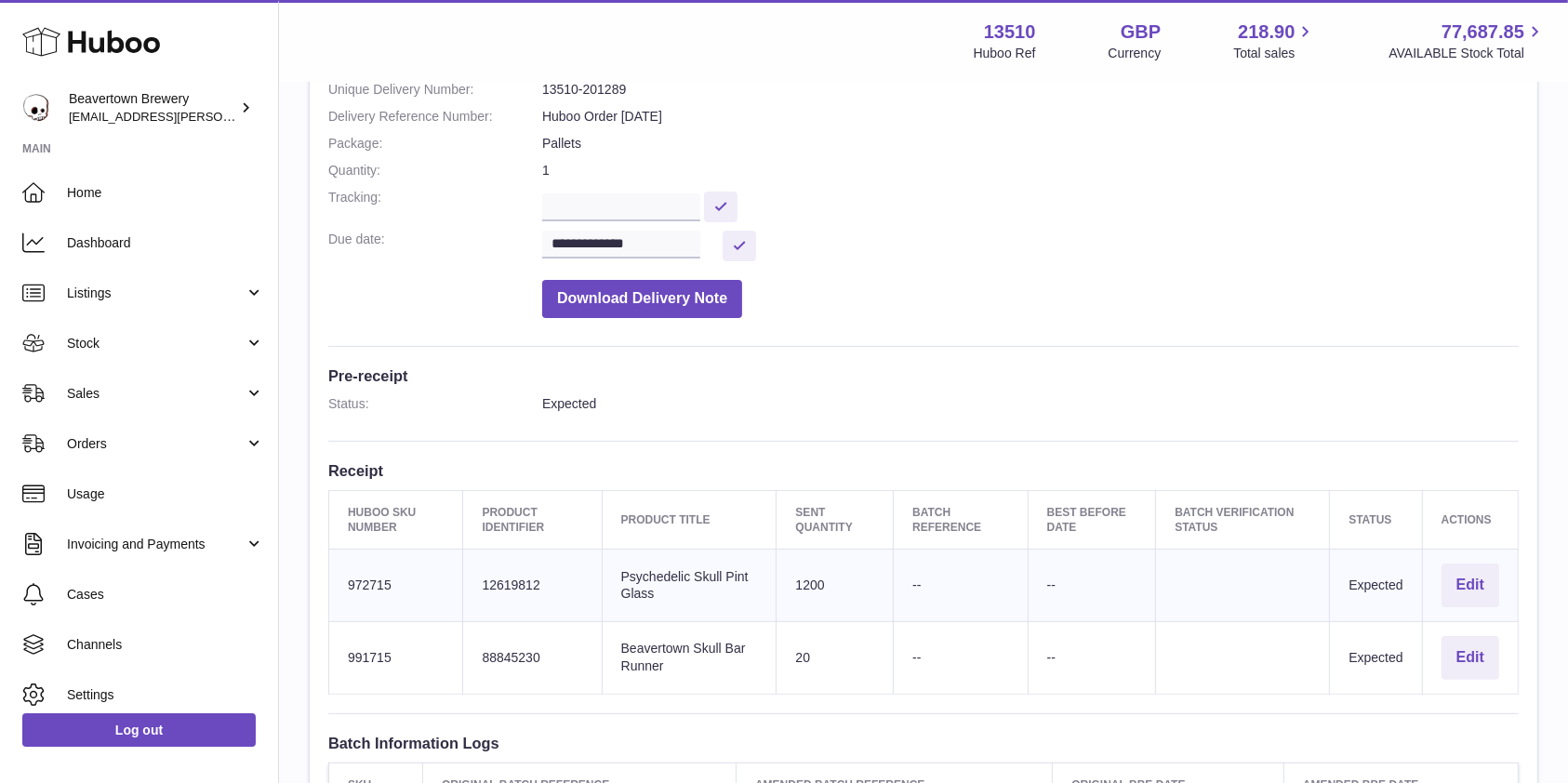
scroll to position [496, 0]
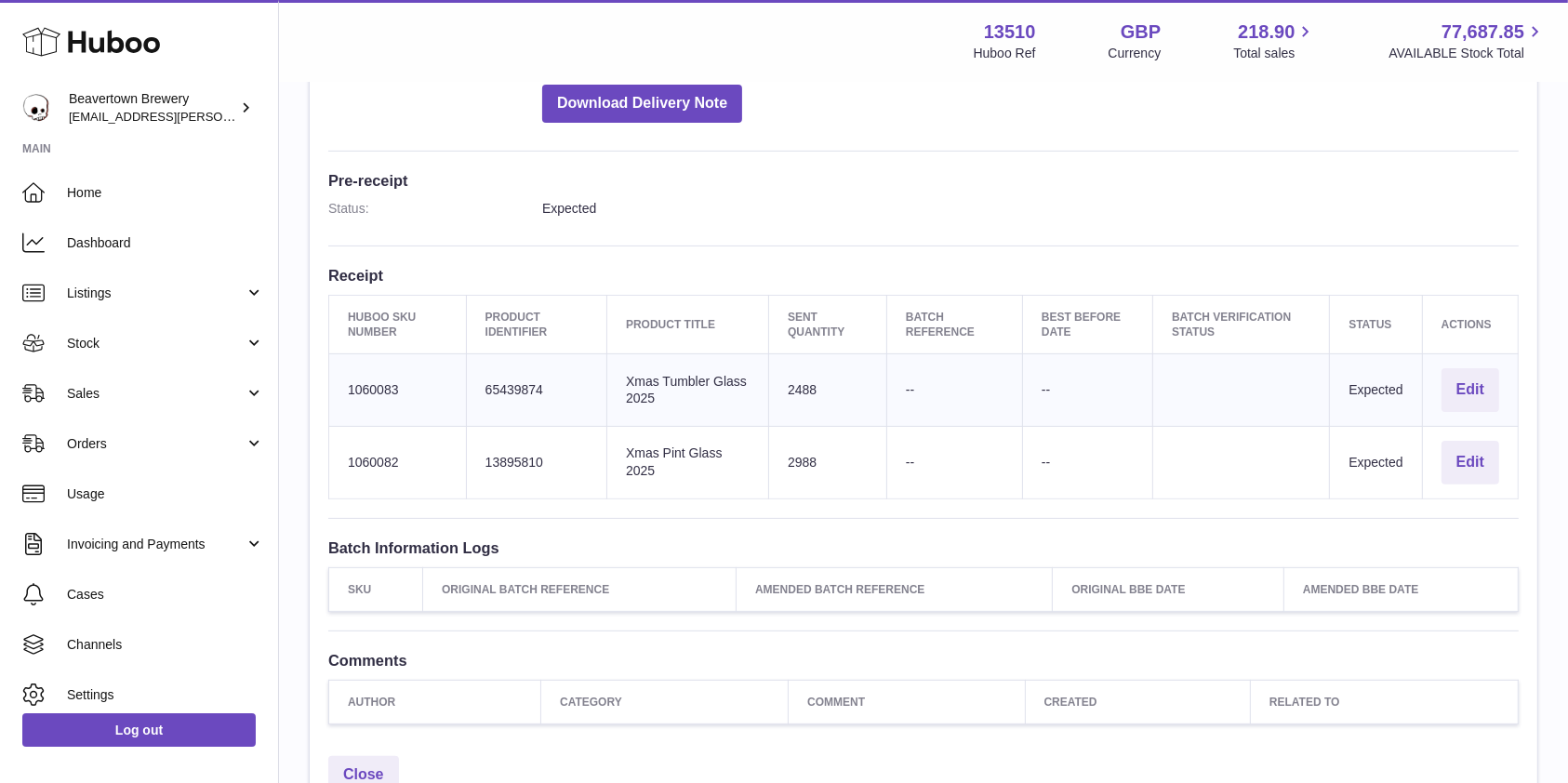
scroll to position [477, 0]
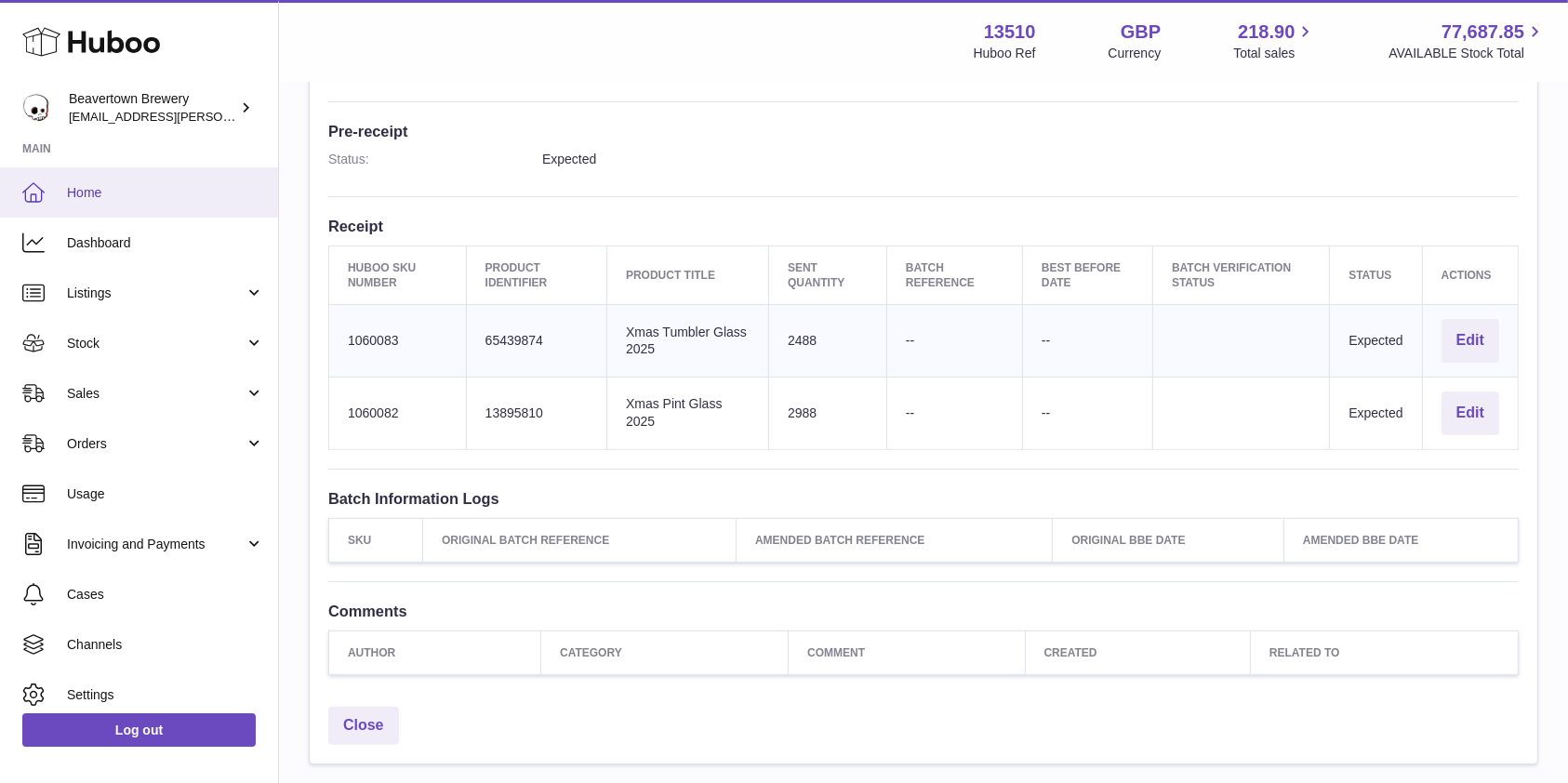
click at [141, 198] on span "Home" at bounding box center [166, 193] width 198 height 18
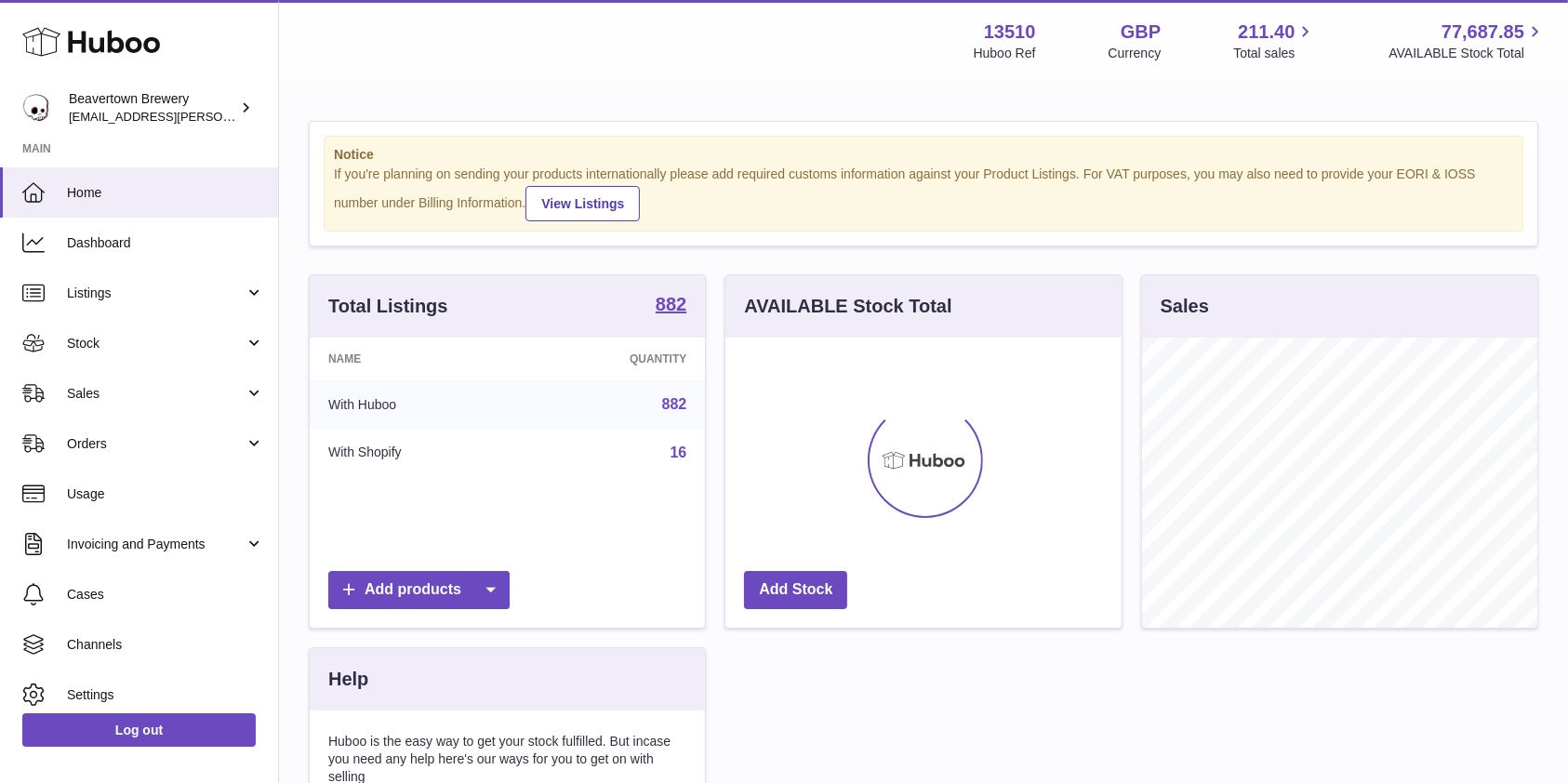
scroll to position [290, 395]
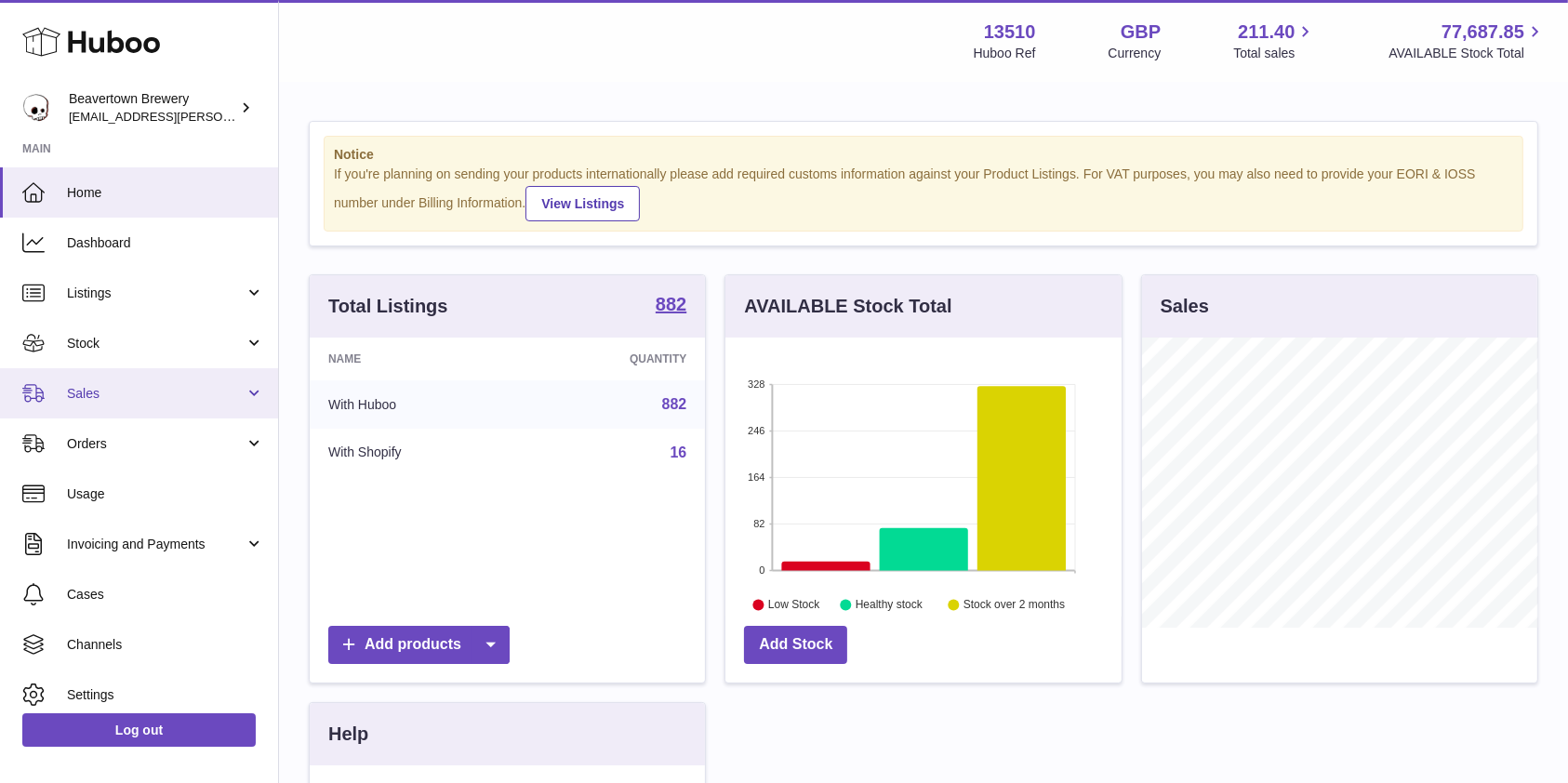
click at [176, 377] on link "Sales" at bounding box center [139, 393] width 278 height 50
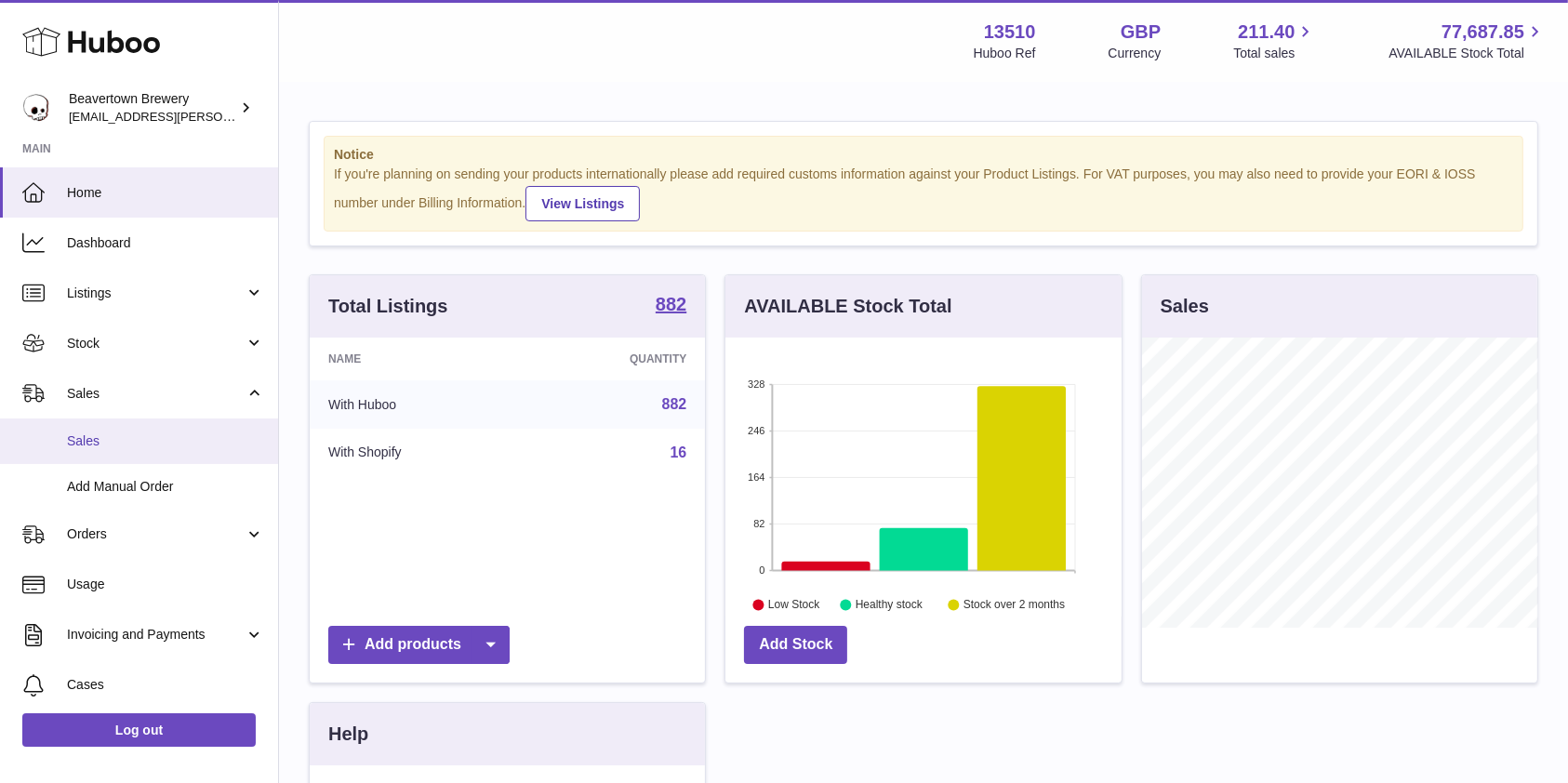
click at [127, 425] on link "Sales" at bounding box center [139, 442] width 278 height 45
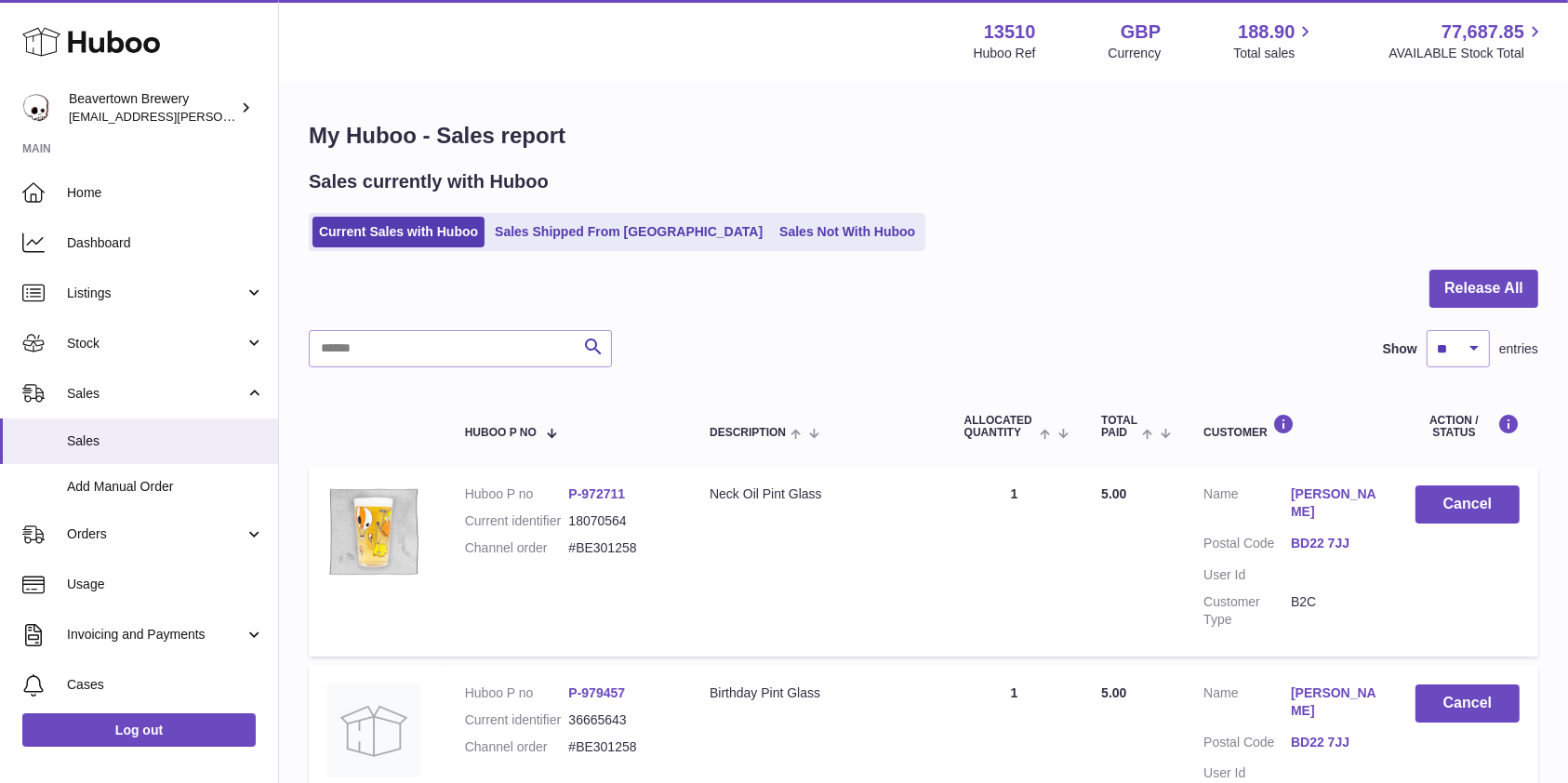
click at [725, 199] on div "Sales currently with Huboo Current Sales with Huboo Sales Shipped From [GEOGRAP…" at bounding box center [924, 210] width 1229 height 82
click at [773, 217] on link "Sales Not With Huboo" at bounding box center [846, 232] width 148 height 30
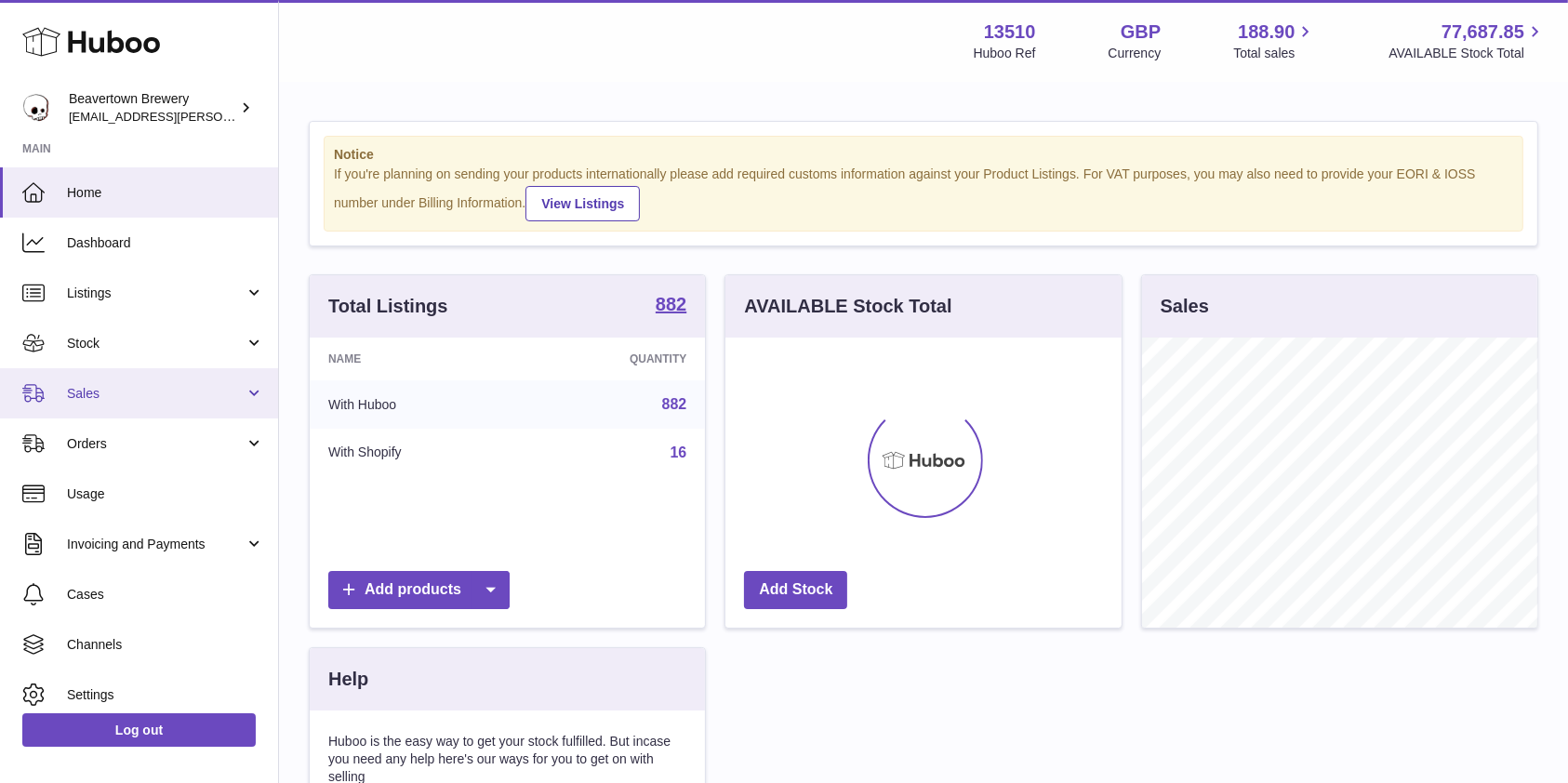
scroll to position [290, 395]
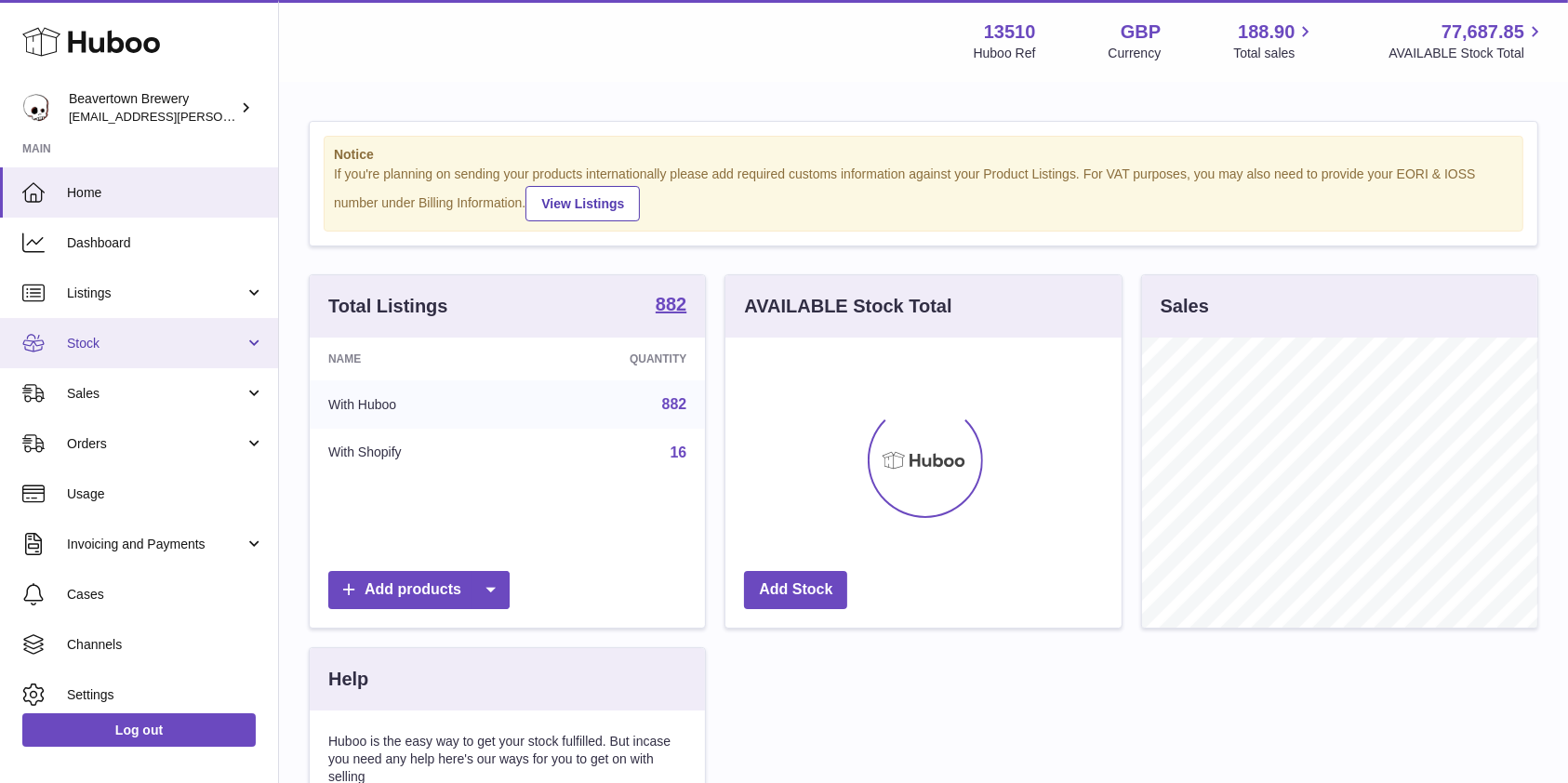
click at [136, 349] on span "Stock" at bounding box center [156, 343] width 178 height 18
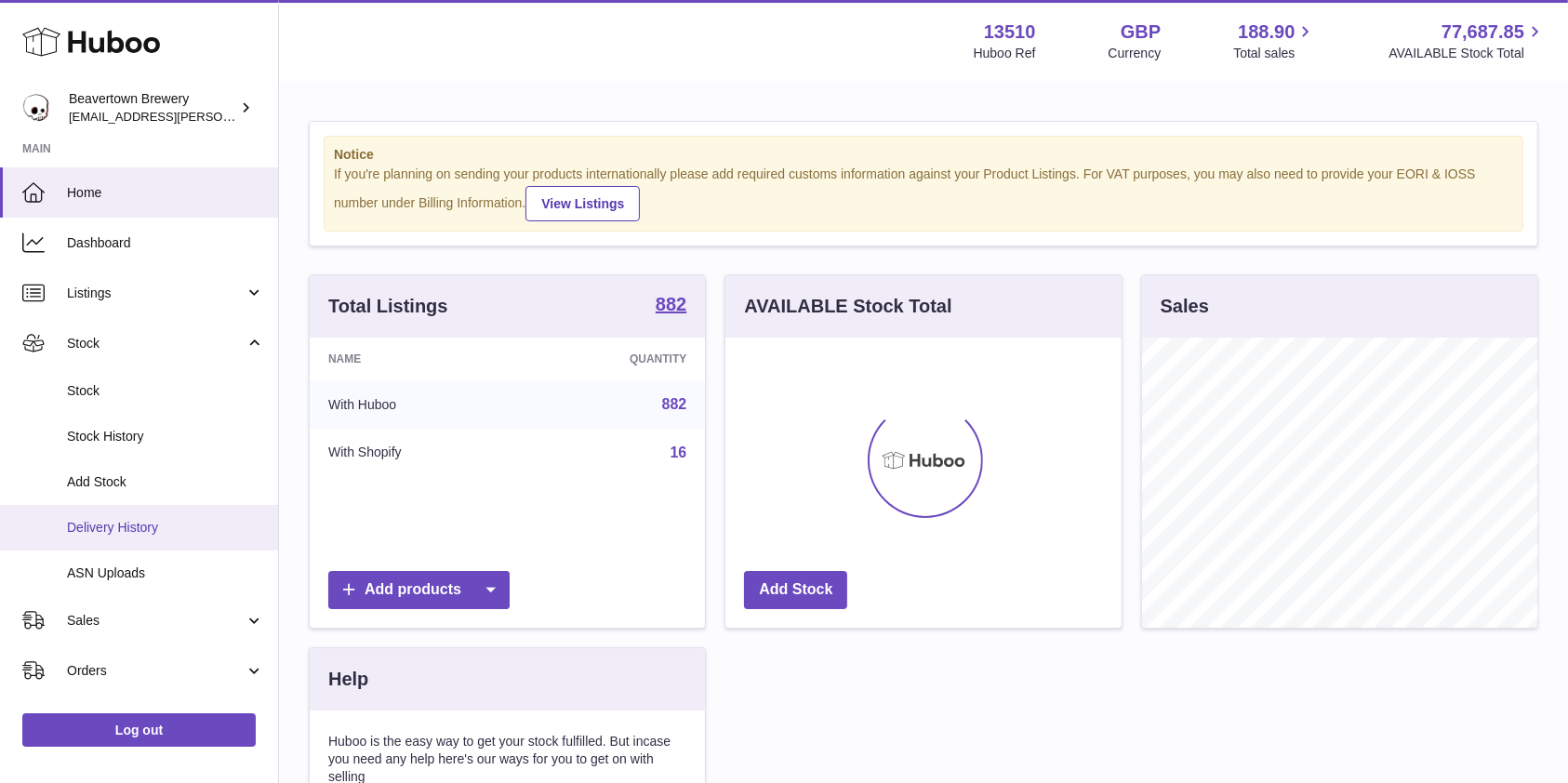
click at [108, 525] on span "Delivery History" at bounding box center [166, 528] width 198 height 18
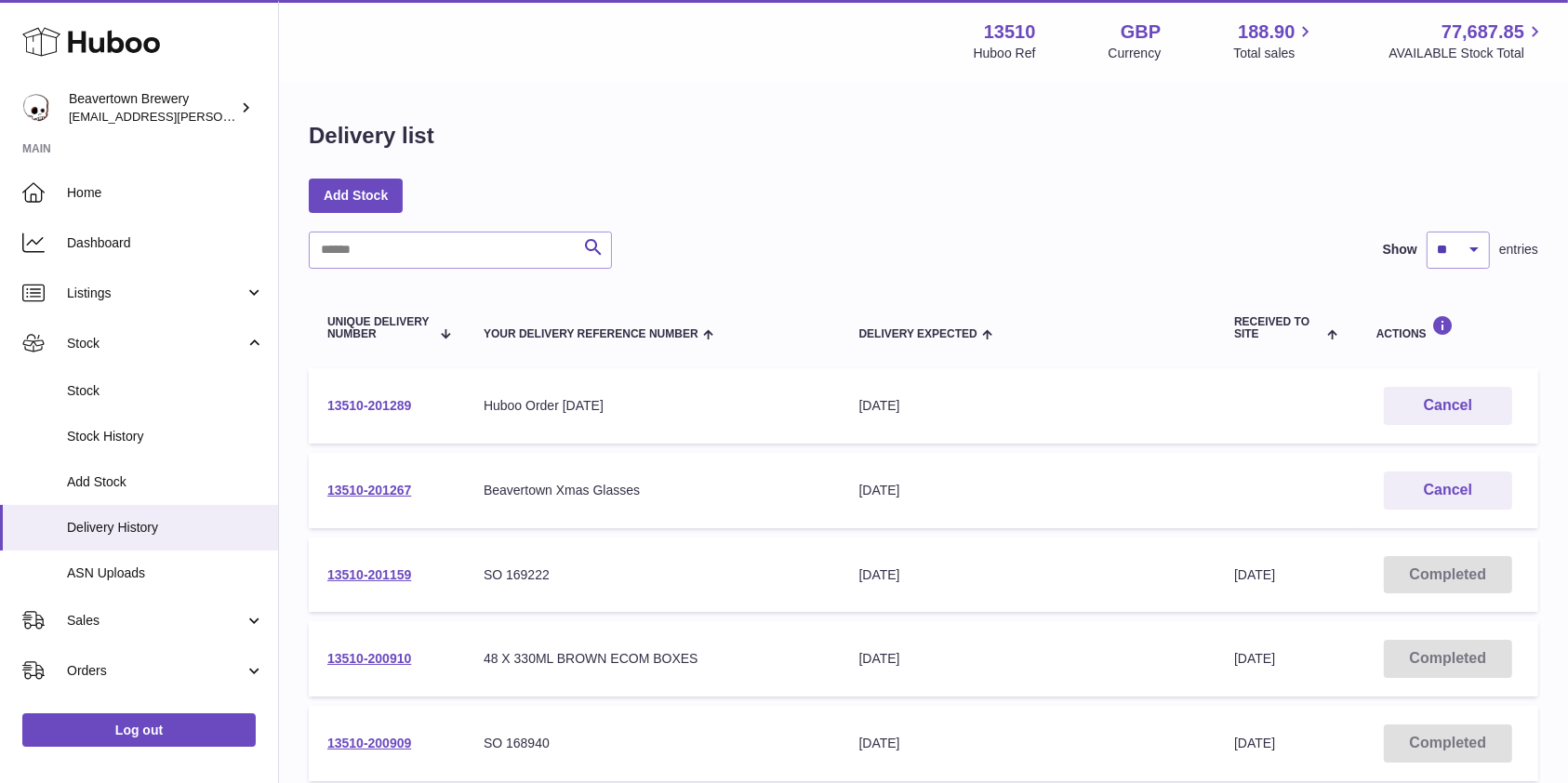
click at [357, 403] on link "13510-201289" at bounding box center [369, 406] width 84 height 15
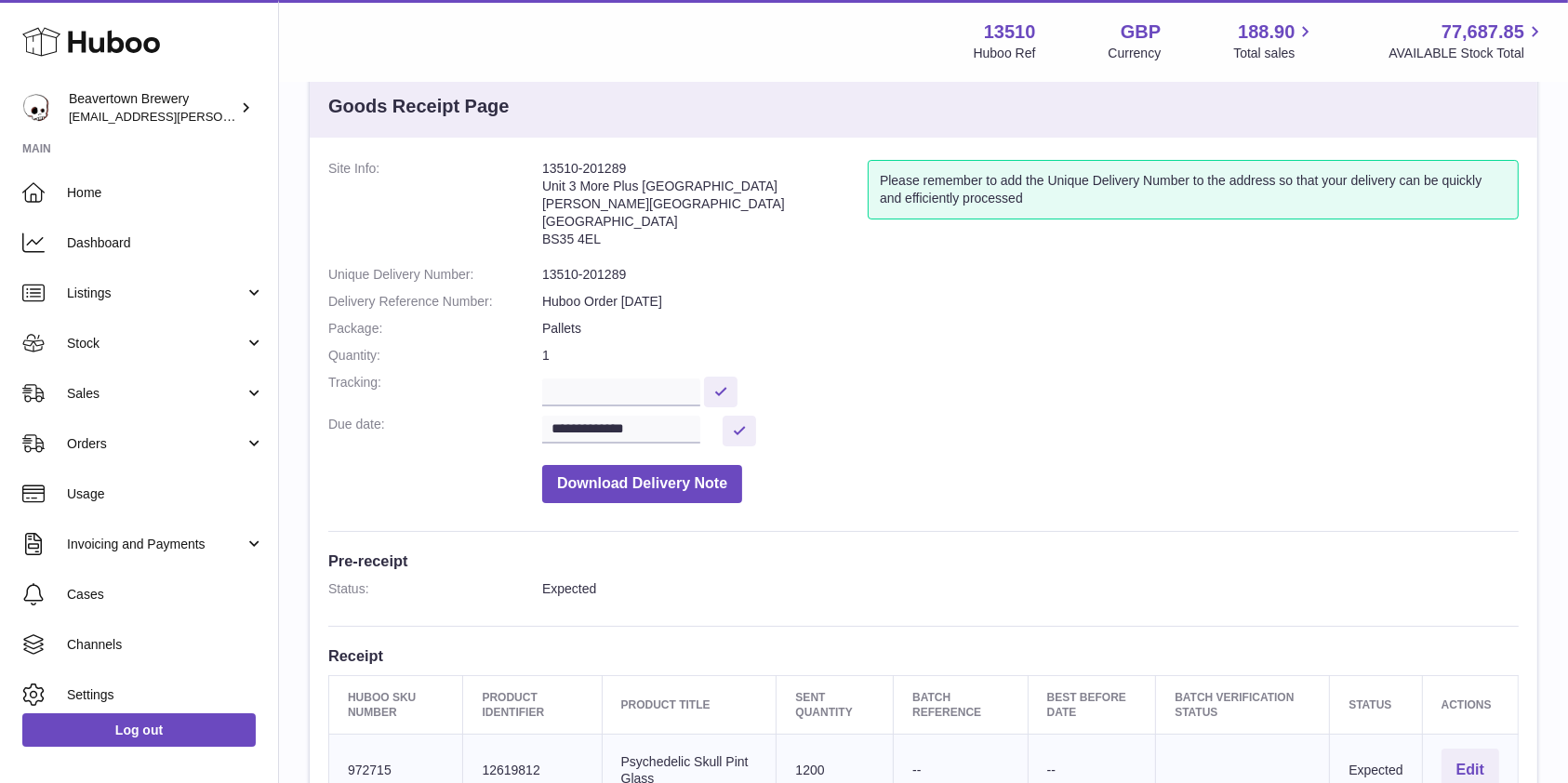
scroll to position [248, 0]
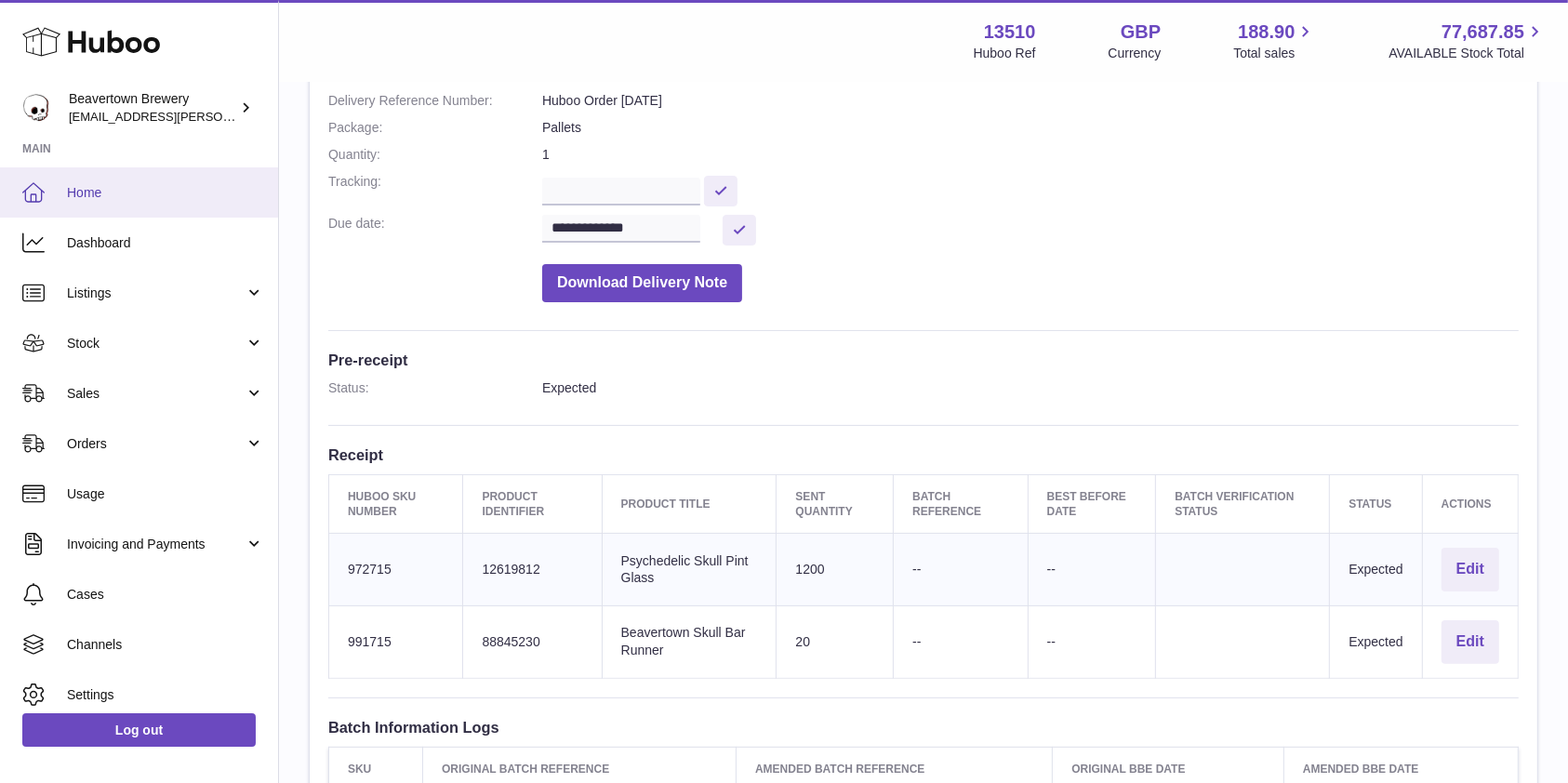
click at [145, 194] on span "Home" at bounding box center [166, 193] width 198 height 18
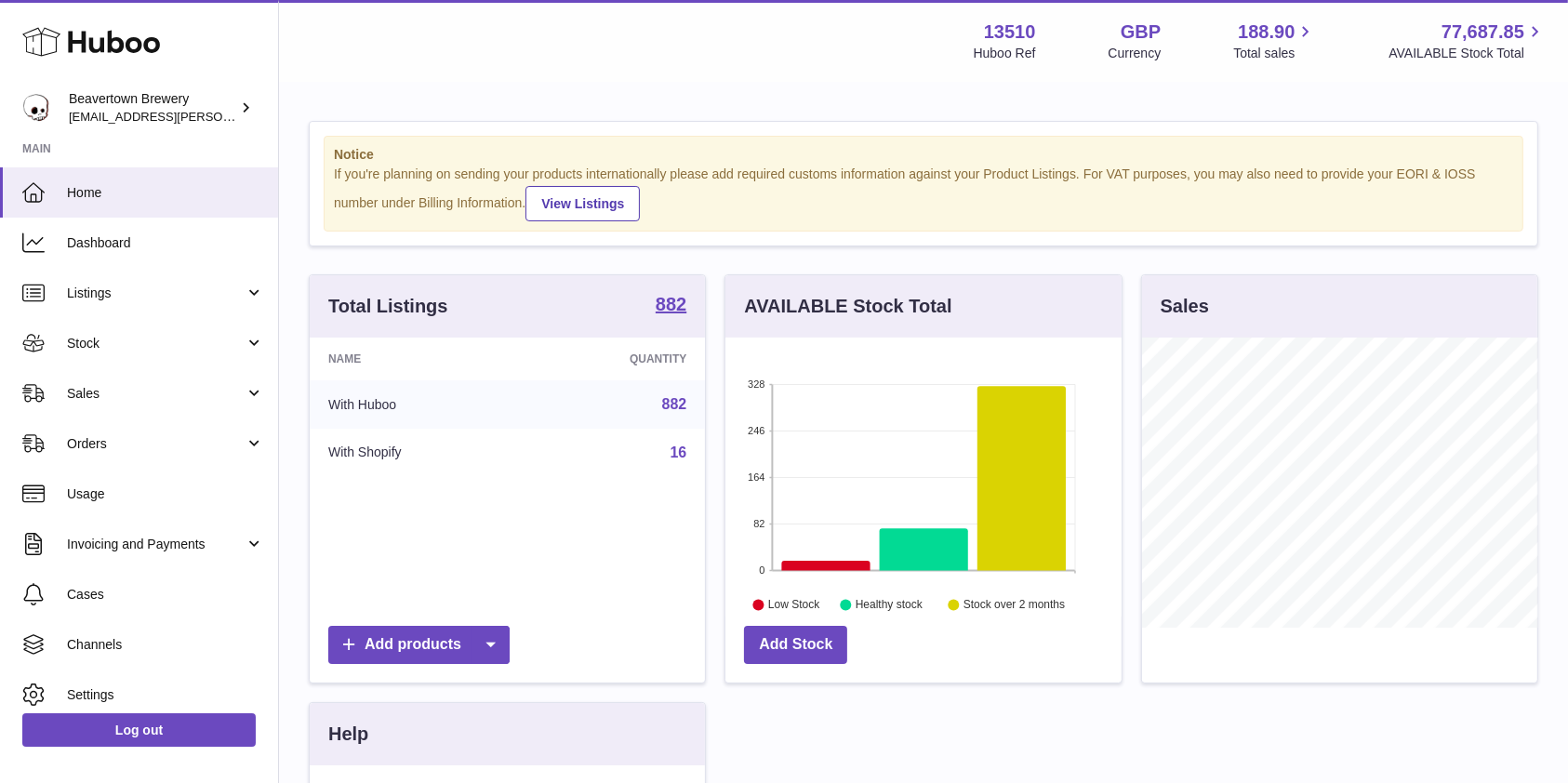
scroll to position [290, 395]
click at [129, 406] on link "Sales" at bounding box center [139, 393] width 278 height 50
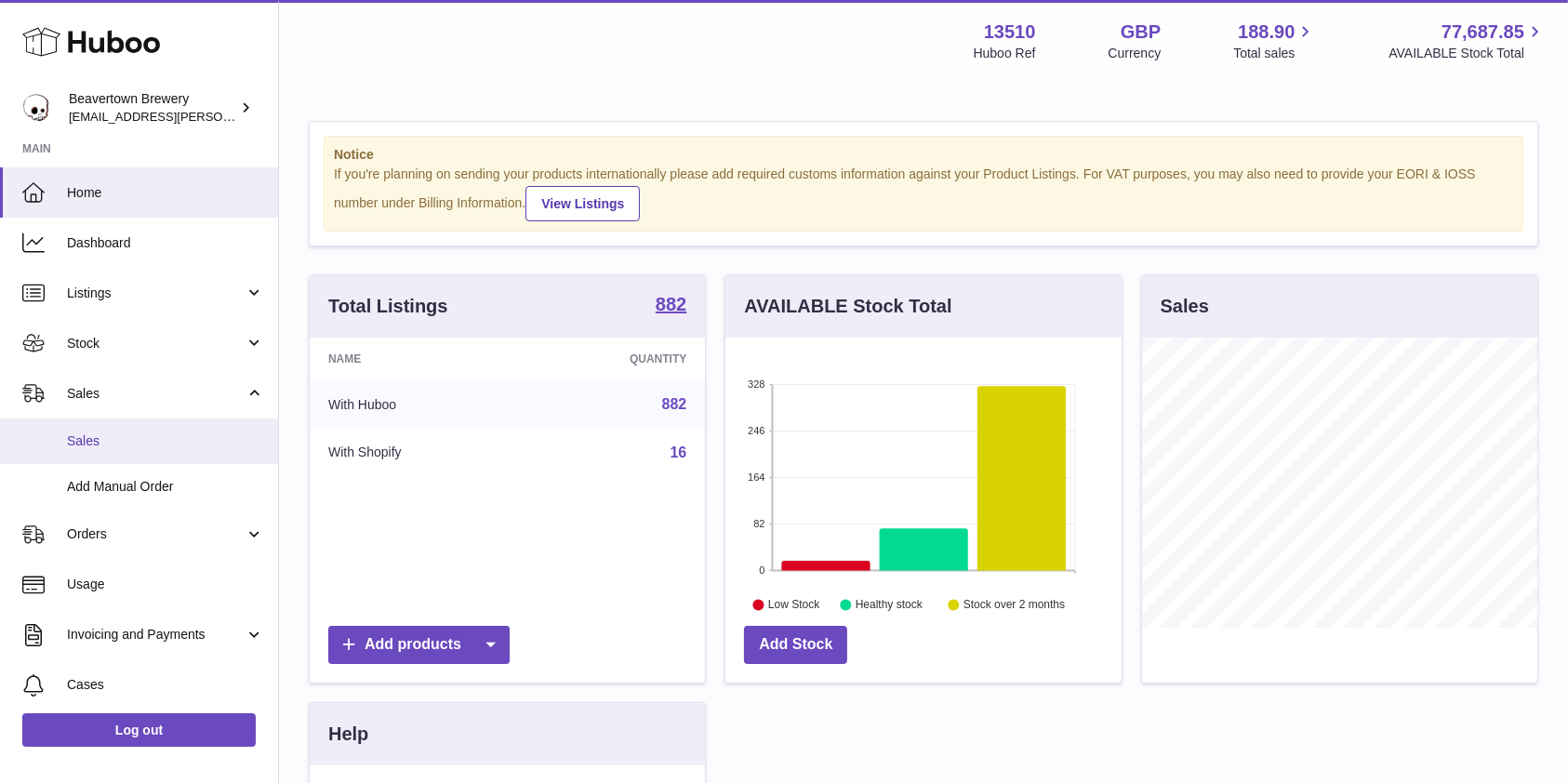
click at [108, 432] on span "Sales" at bounding box center [166, 441] width 198 height 18
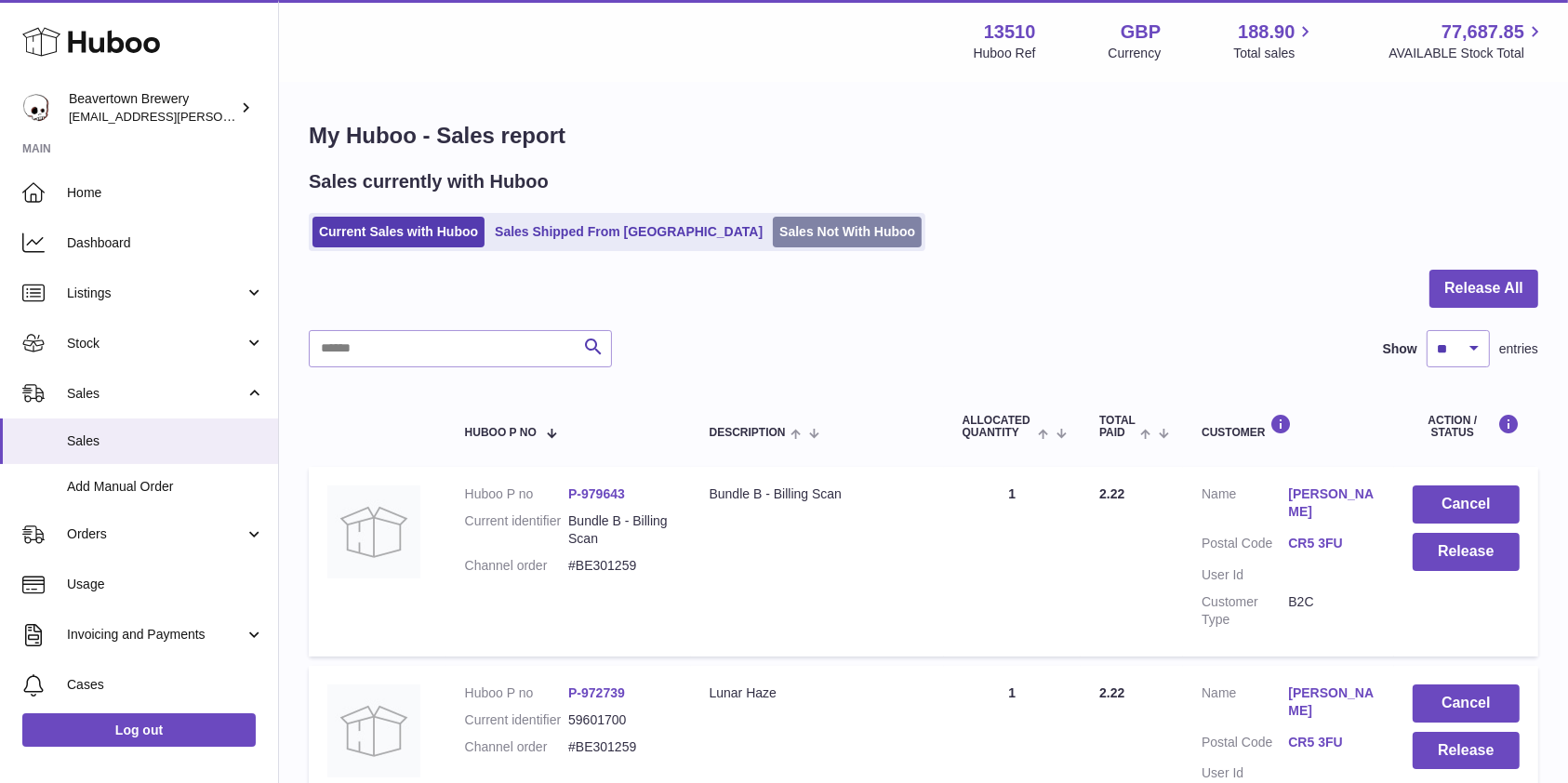
click at [773, 242] on link "Sales Not With Huboo" at bounding box center [846, 232] width 148 height 30
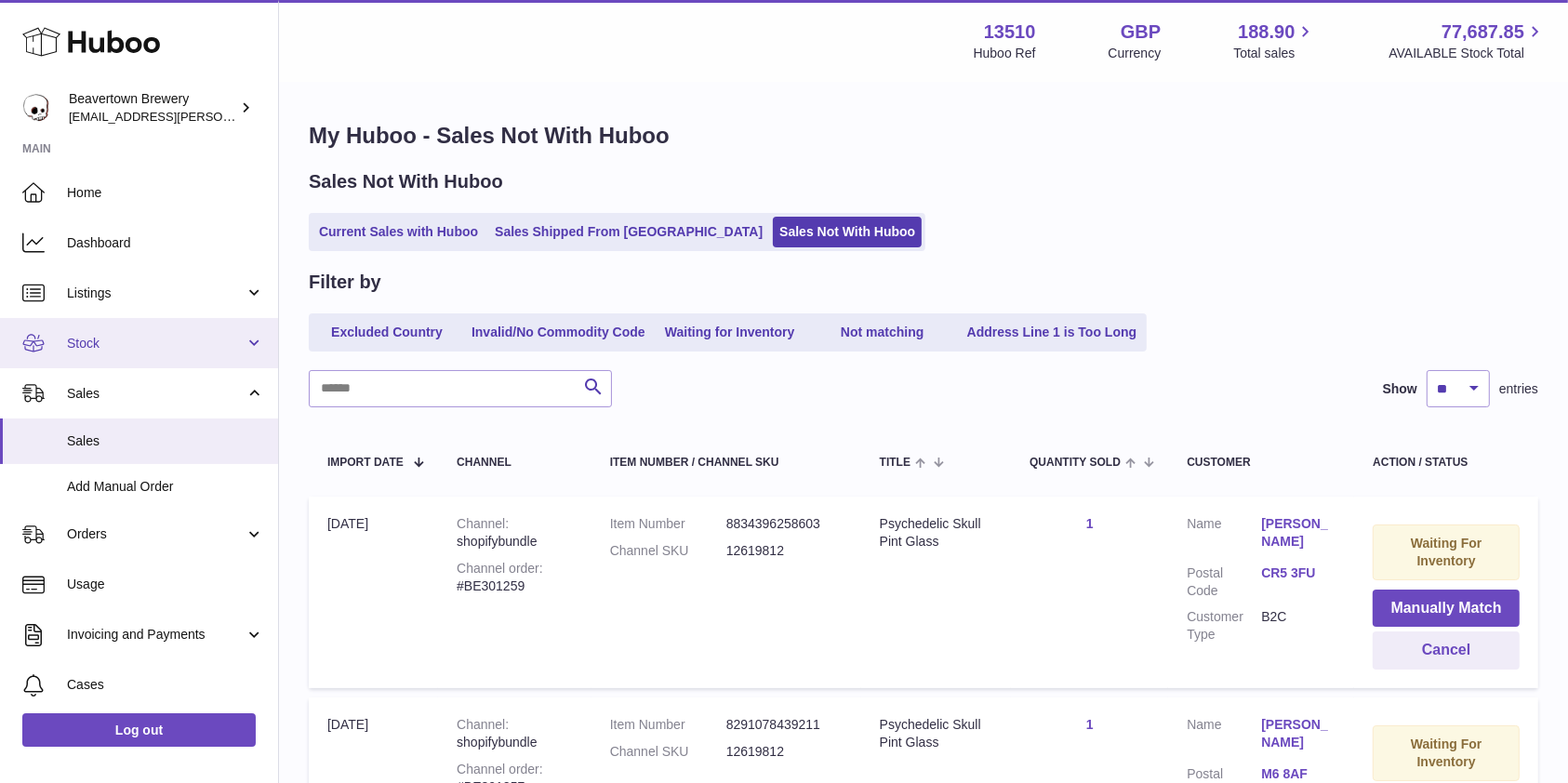
click at [127, 331] on link "Stock" at bounding box center [139, 342] width 278 height 50
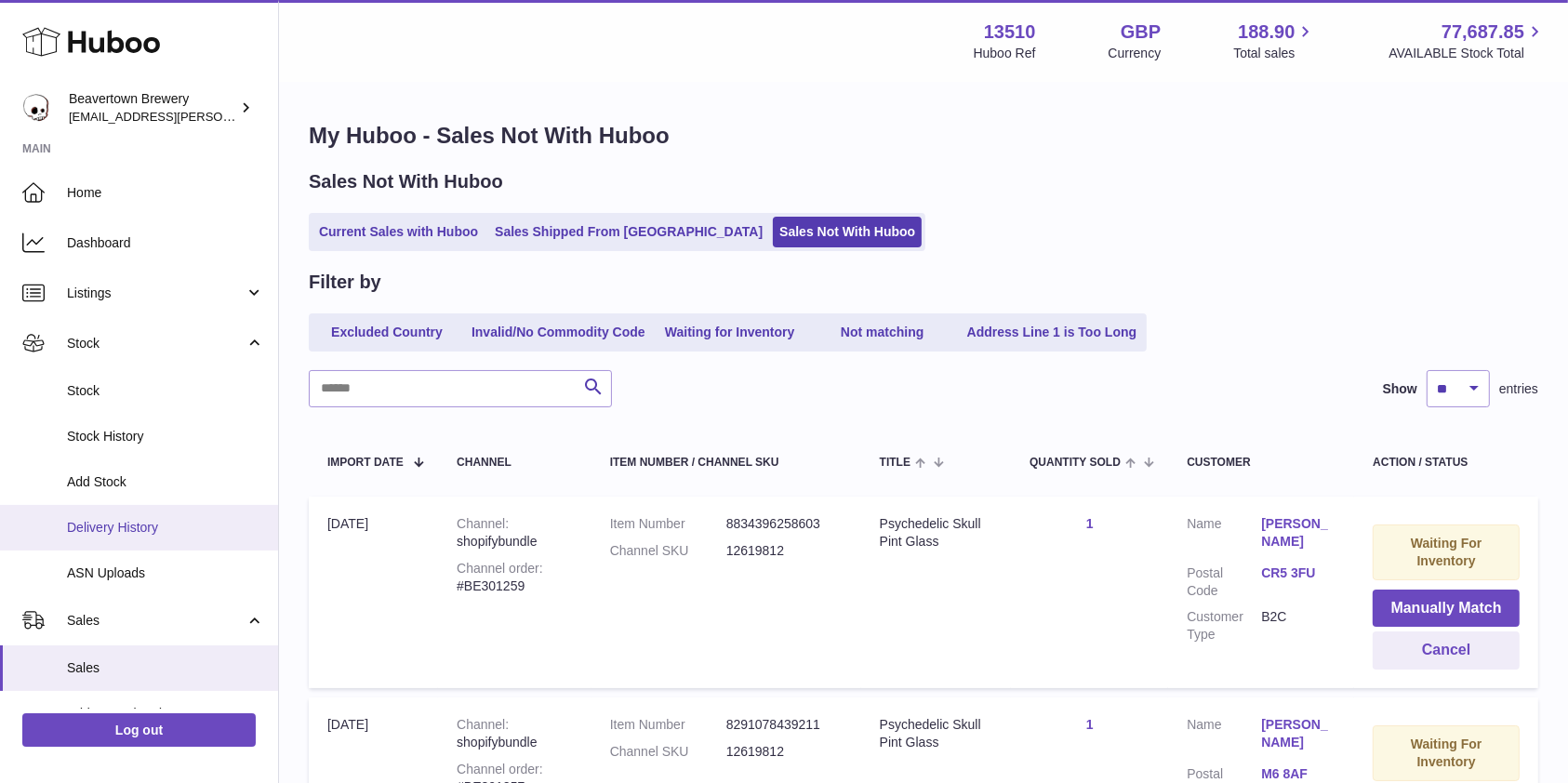
click at [119, 522] on span "Delivery History" at bounding box center [166, 528] width 198 height 18
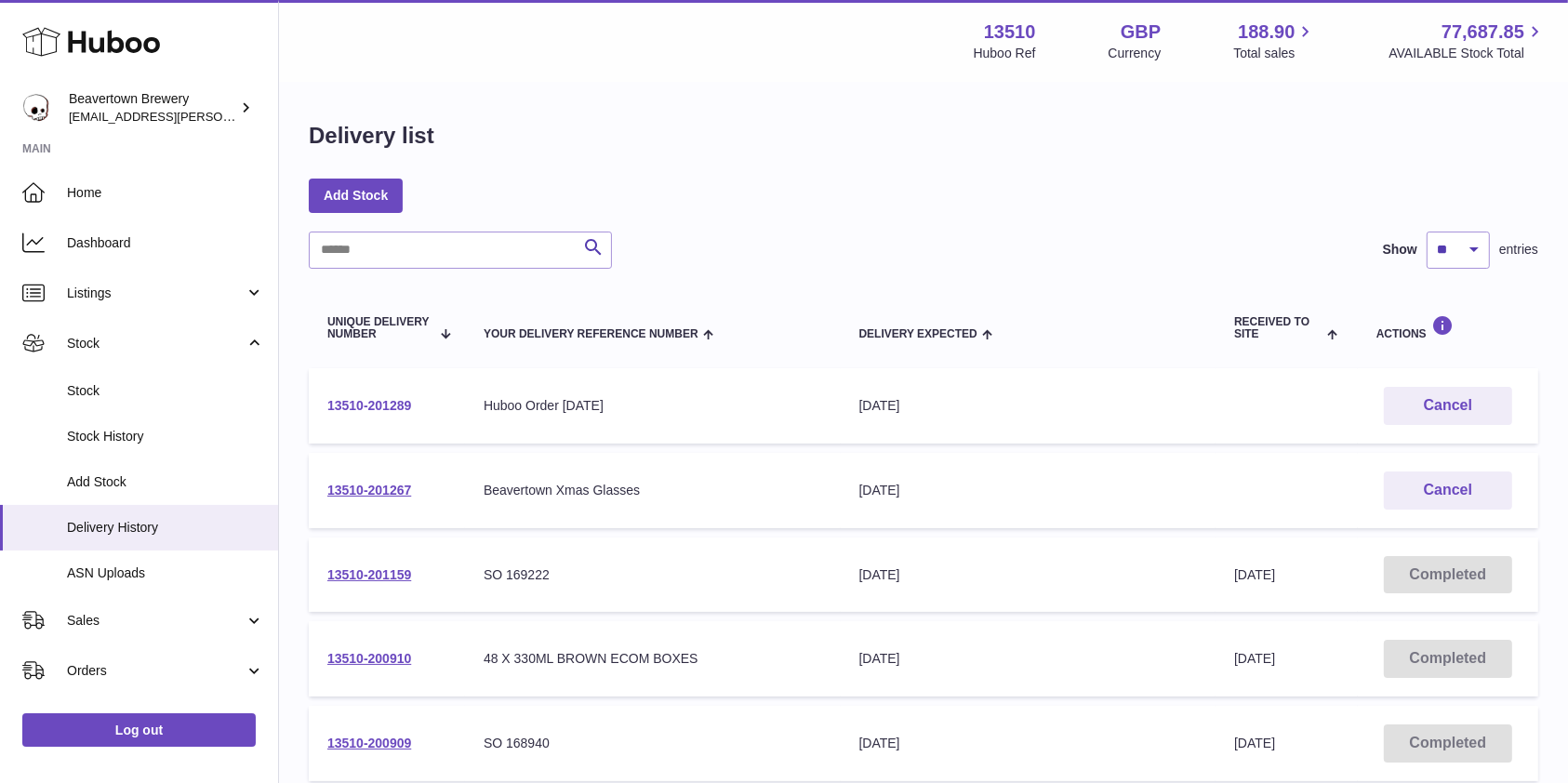
click at [389, 402] on link "13510-201289" at bounding box center [369, 406] width 84 height 15
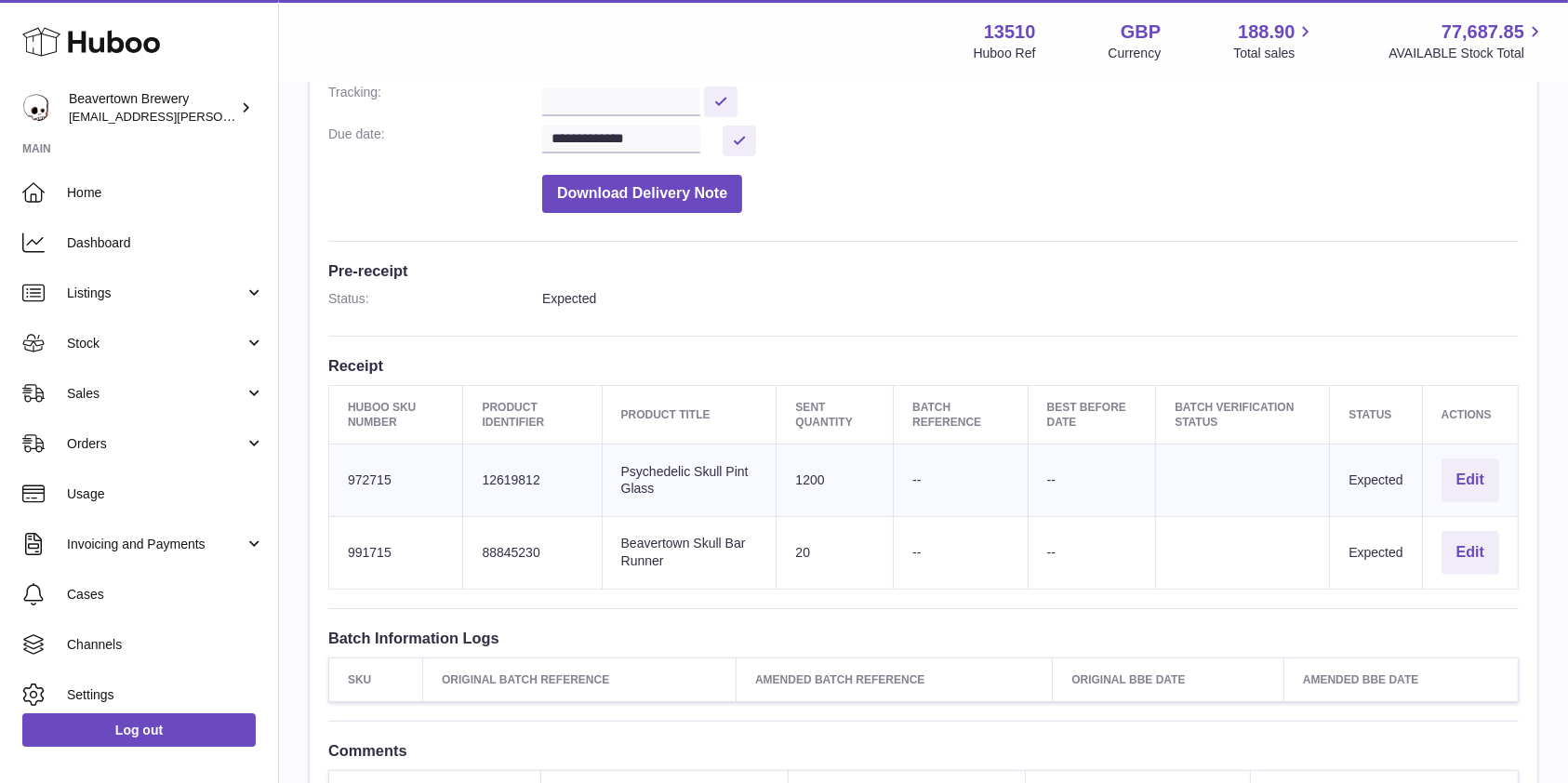
scroll to position [496, 0]
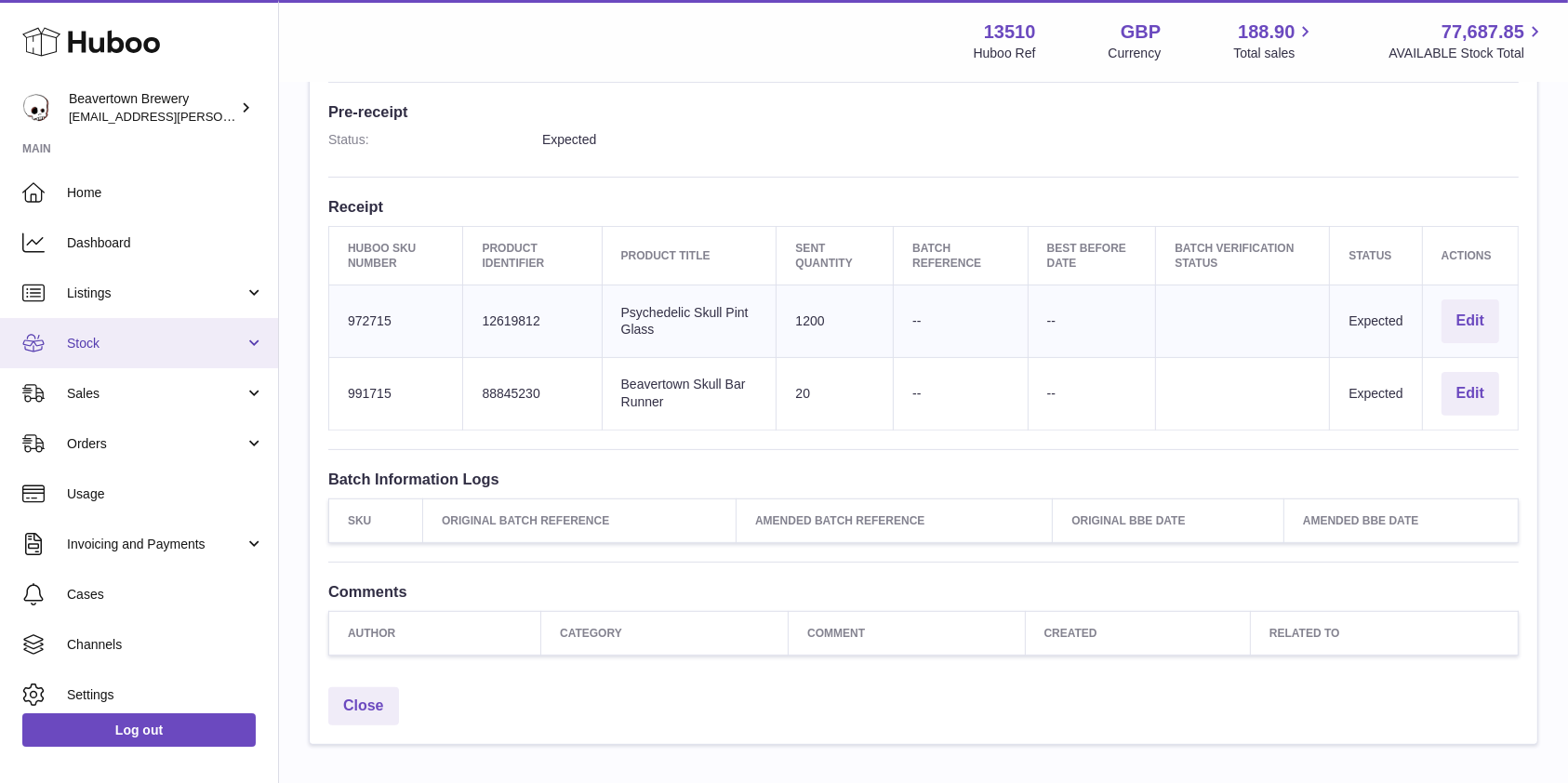
click at [112, 368] on link "Stock" at bounding box center [139, 342] width 278 height 50
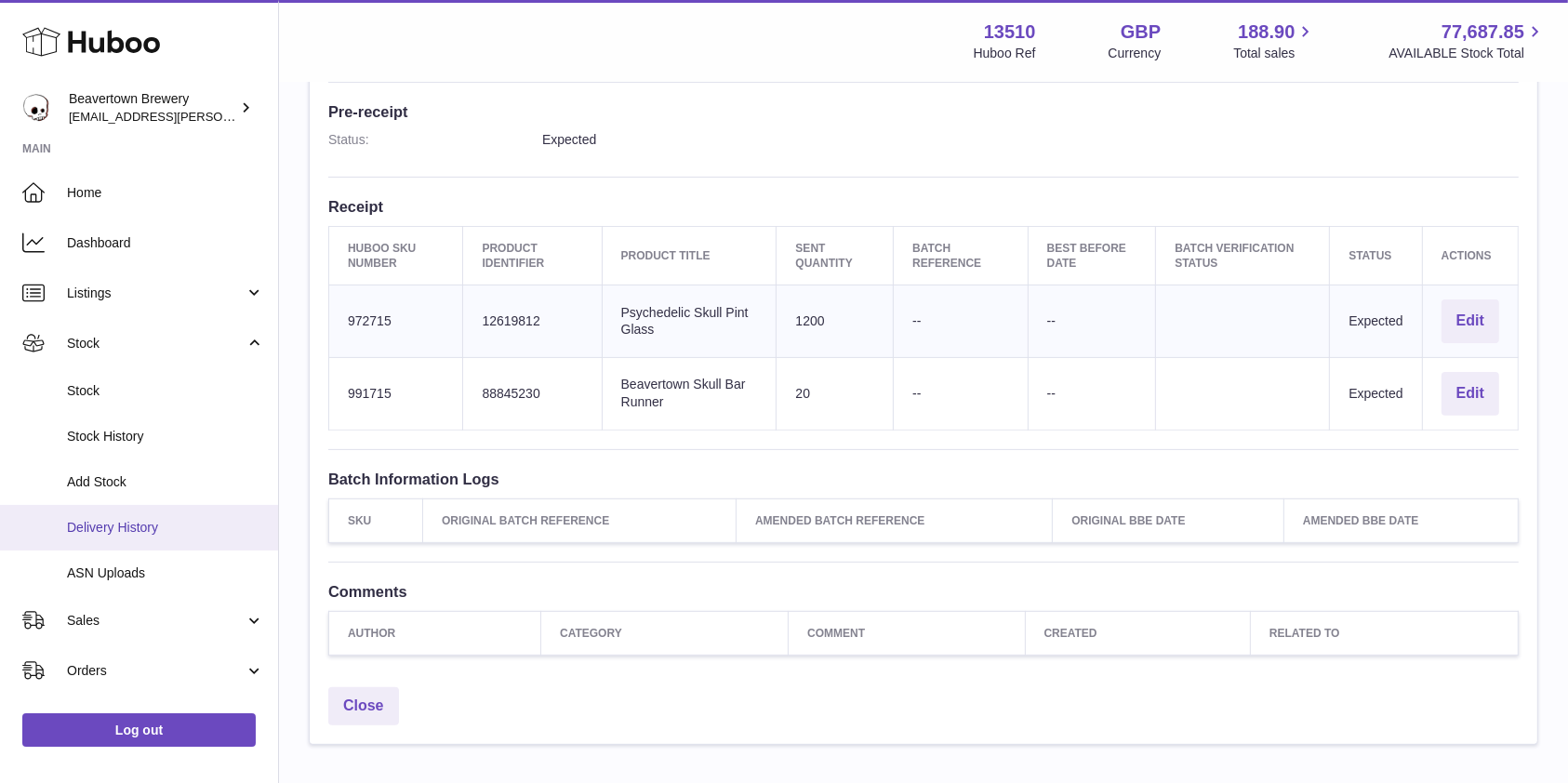
click at [112, 522] on span "Delivery History" at bounding box center [166, 528] width 198 height 18
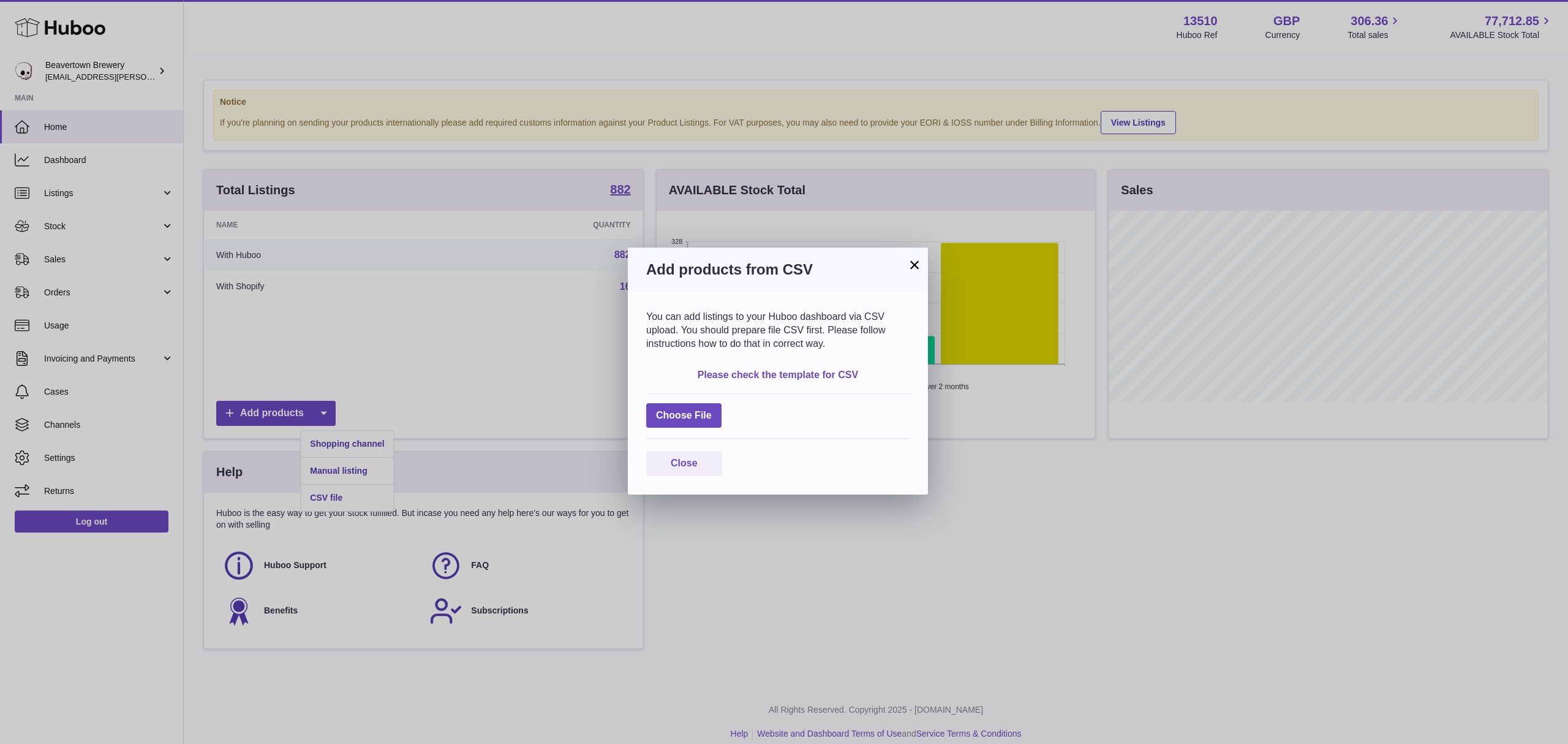
scroll to position [191, 438]
drag, startPoint x: 915, startPoint y: 262, endPoint x: 890, endPoint y: 247, distance: 29.2
click at [915, 262] on button "×" at bounding box center [915, 265] width 15 height 15
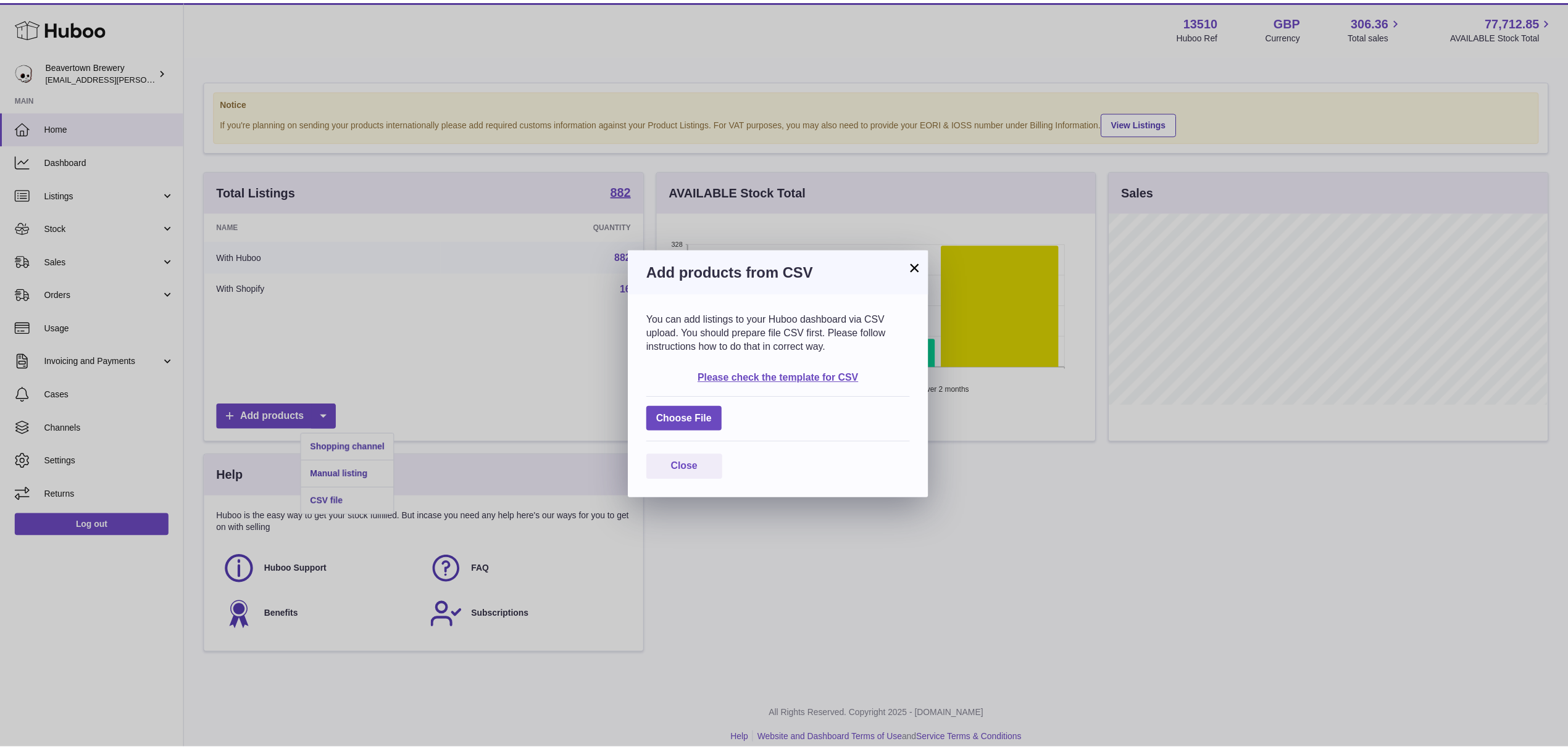
scroll to position [616835, 616982]
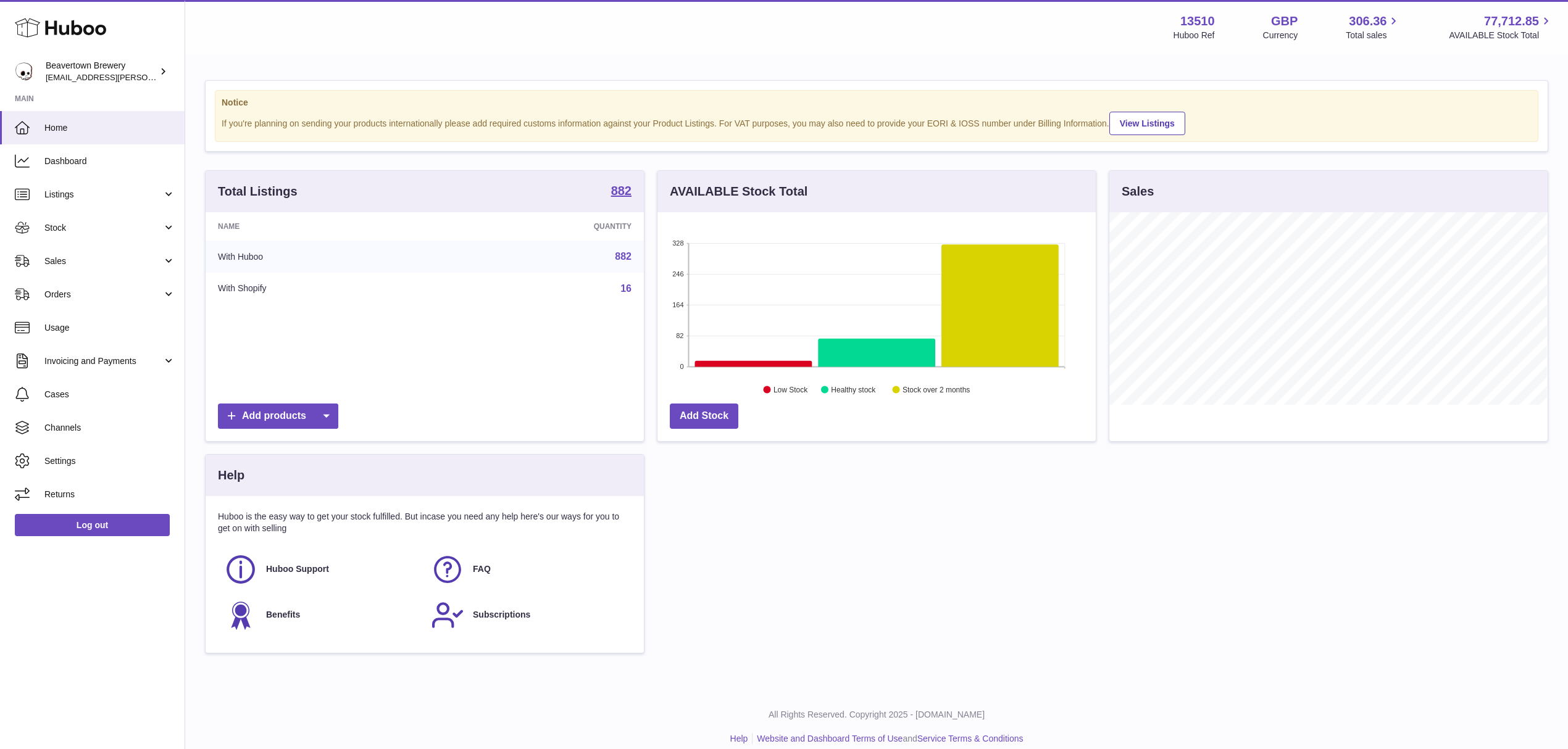
scroll to position [193, 438]
click at [57, 240] on link "Stock" at bounding box center [92, 227] width 185 height 33
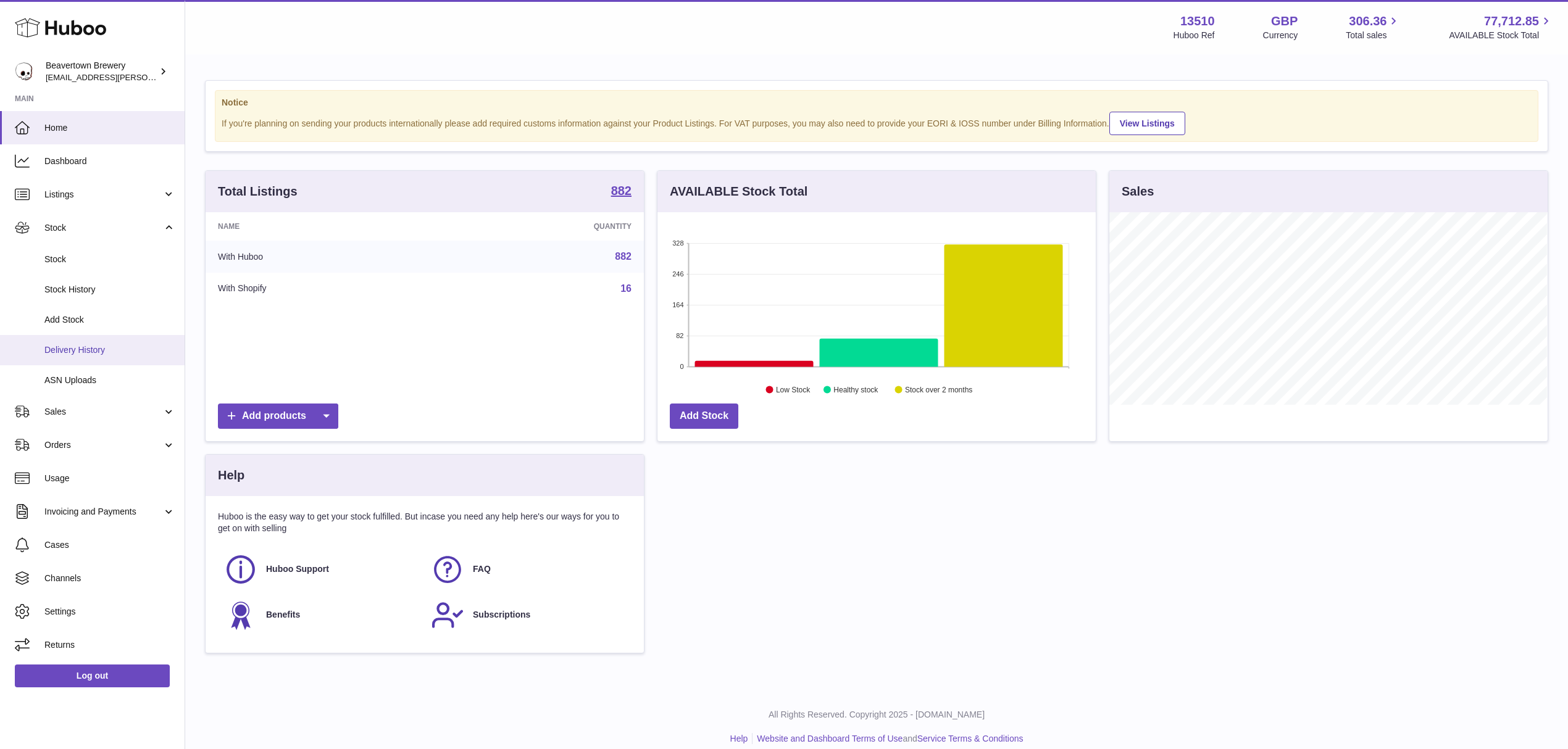
click at [87, 339] on link "Delivery History" at bounding box center [92, 350] width 185 height 30
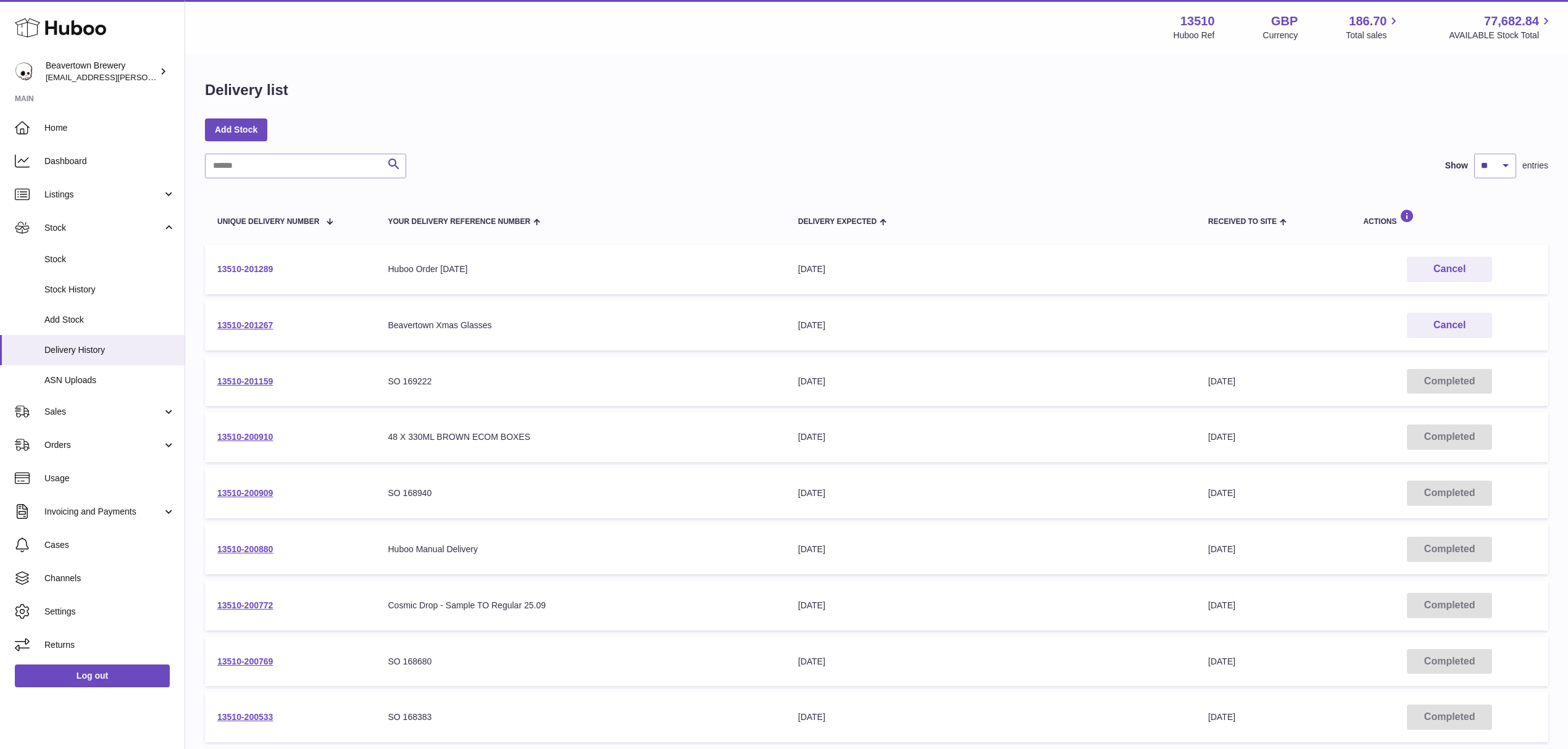
click at [260, 270] on link "13510-201289" at bounding box center [245, 269] width 56 height 10
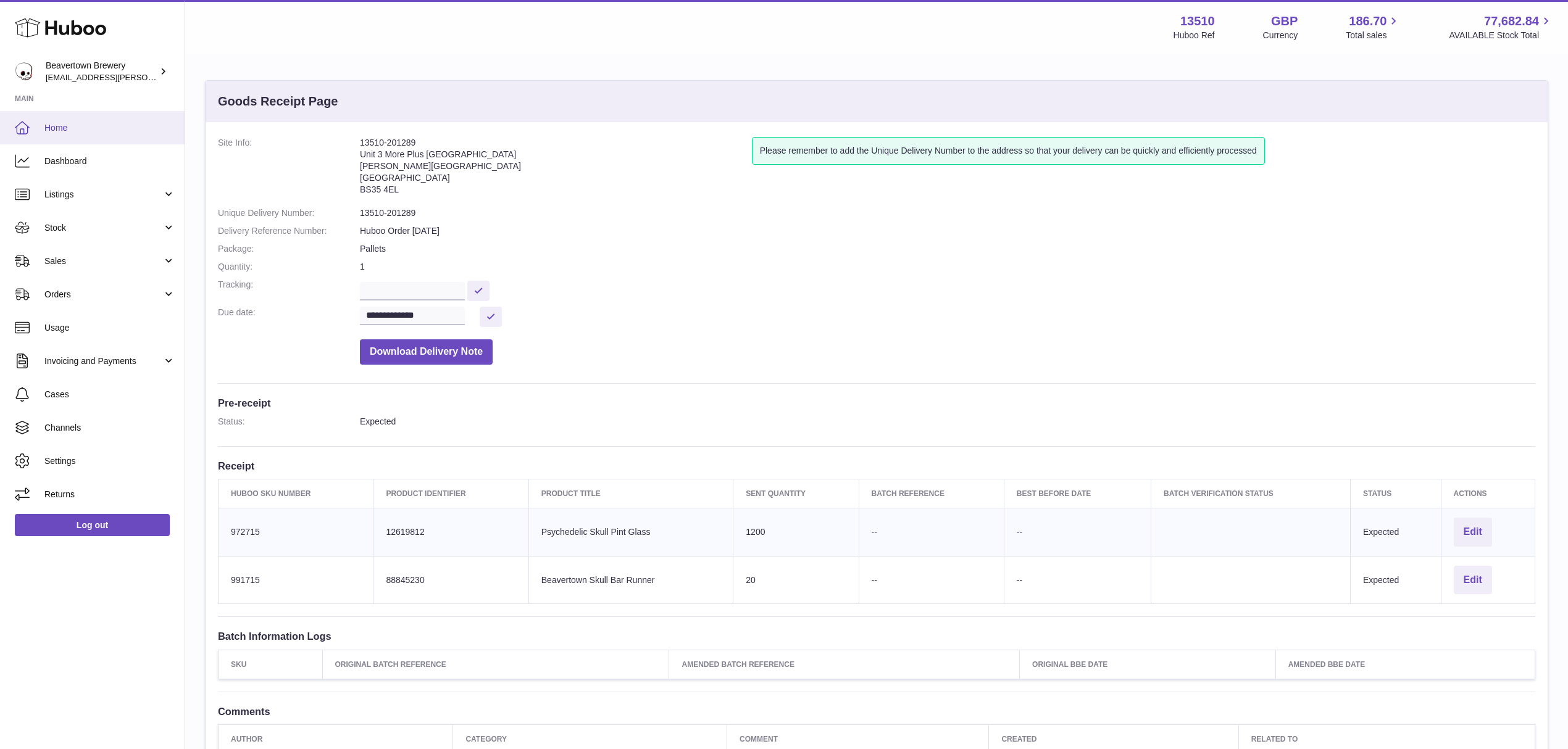
click at [87, 129] on span "Home" at bounding box center [110, 128] width 131 height 12
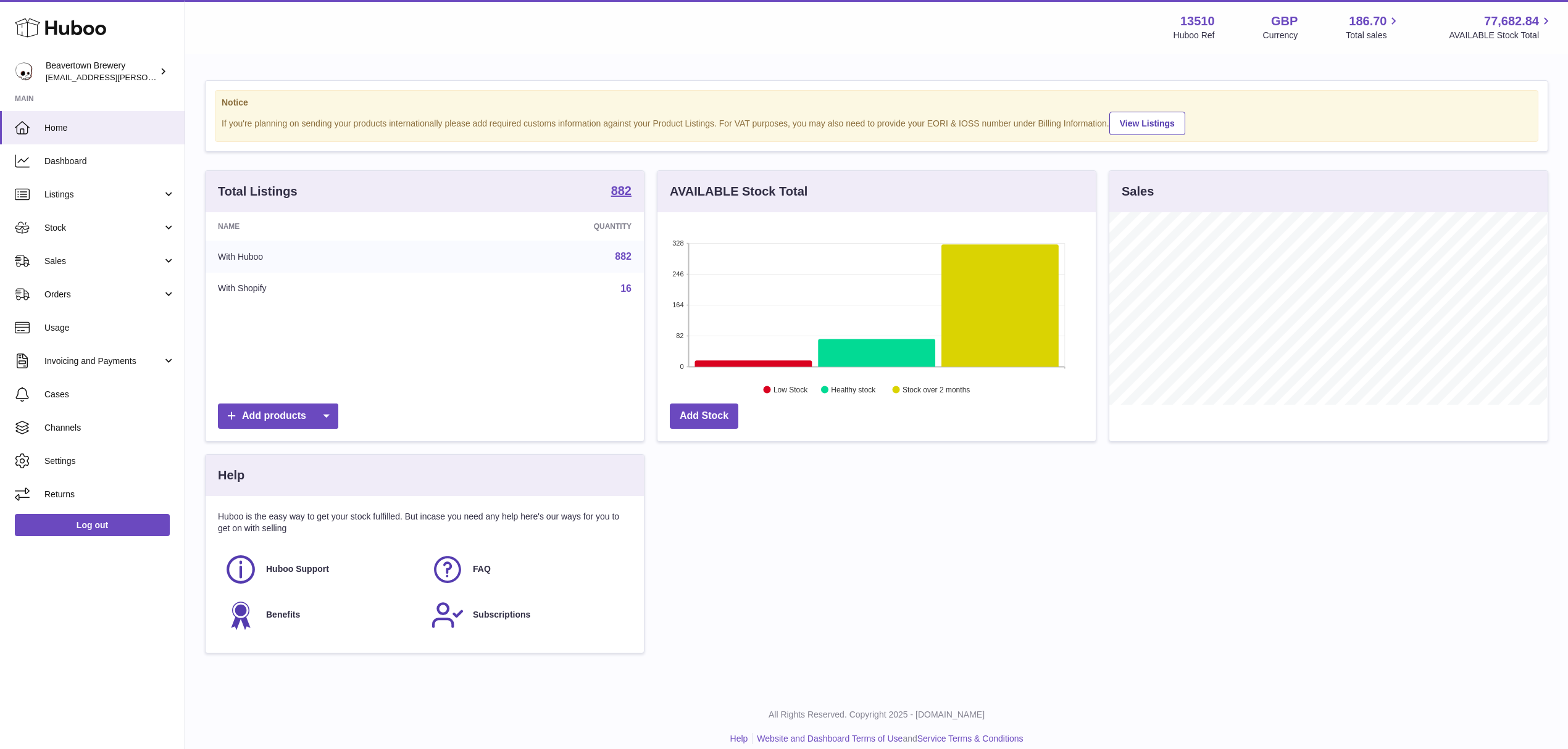
scroll to position [193, 438]
